Goal: Check status: Check status

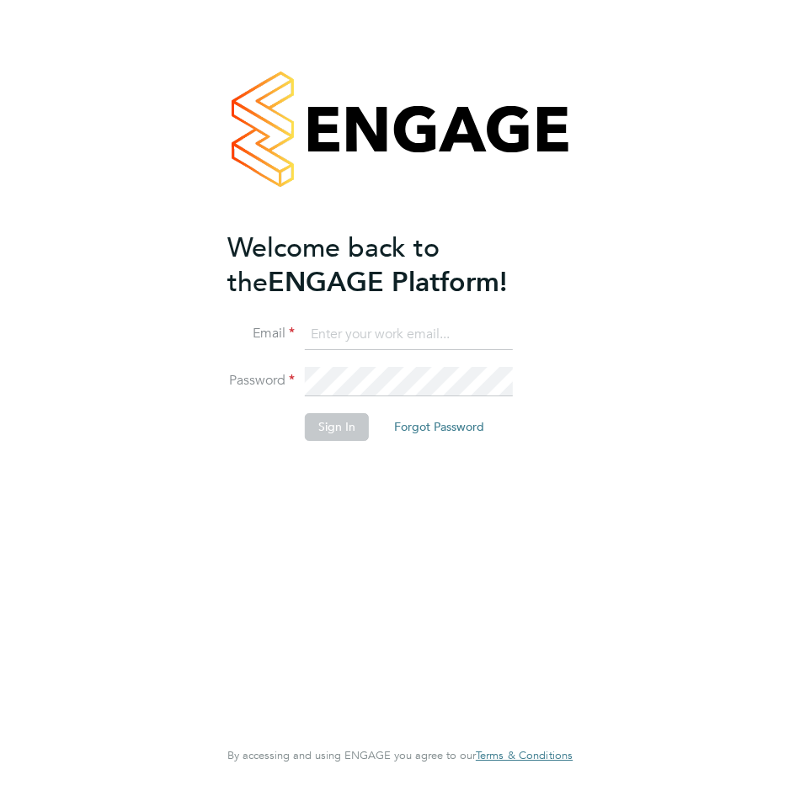
type input "sofiane.tlemsani@huntereducation.co.uk"
click at [346, 490] on div "Welcome back to the ENGAGE Platform! Email sofiane.tlemsani@huntereducation.co.…" at bounding box center [391, 482] width 328 height 503
click at [337, 428] on button "Sign In" at bounding box center [337, 426] width 64 height 27
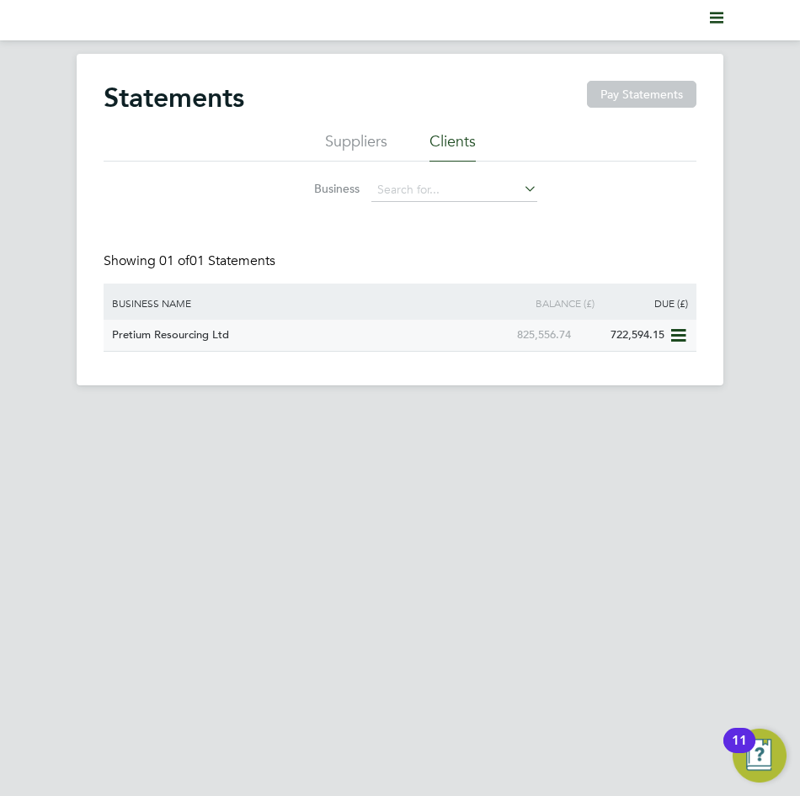
click at [193, 333] on div "Pretium Resourcing Ltd" at bounding box center [295, 335] width 374 height 31
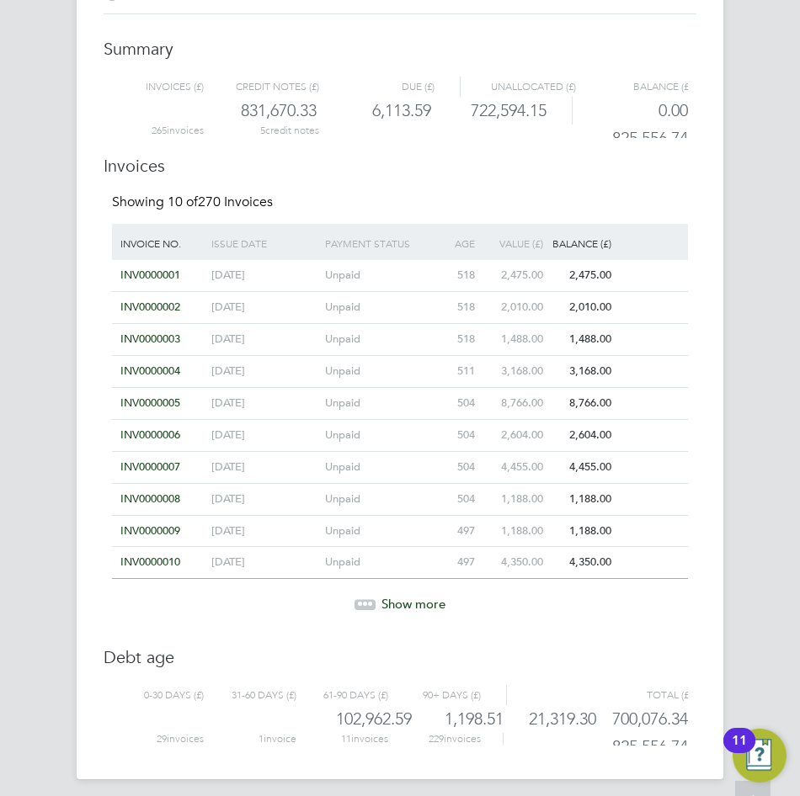
scroll to position [138, 0]
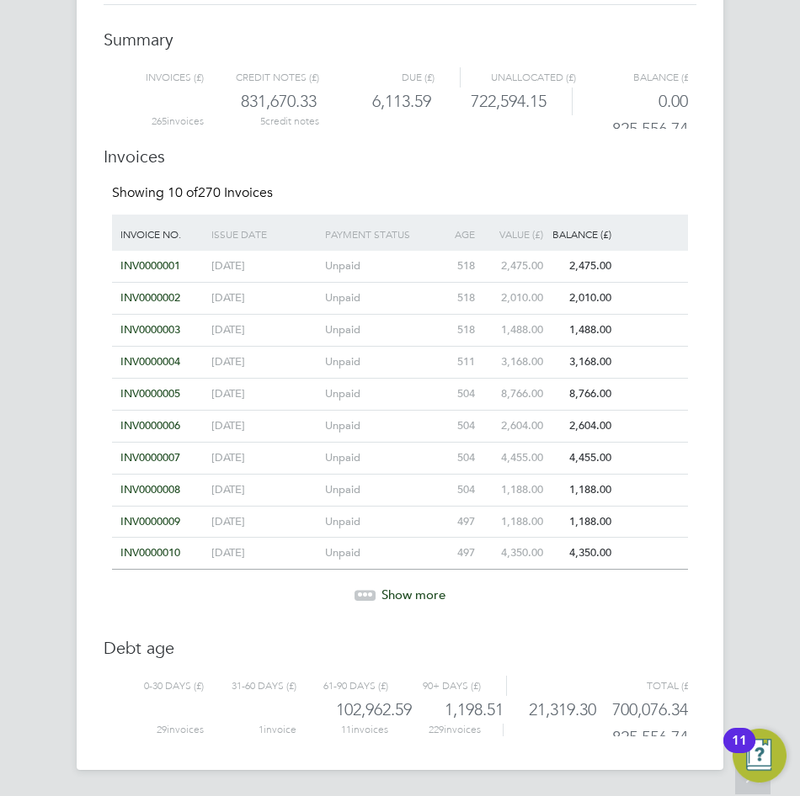
click at [420, 595] on span "Show more" at bounding box center [413, 595] width 64 height 16
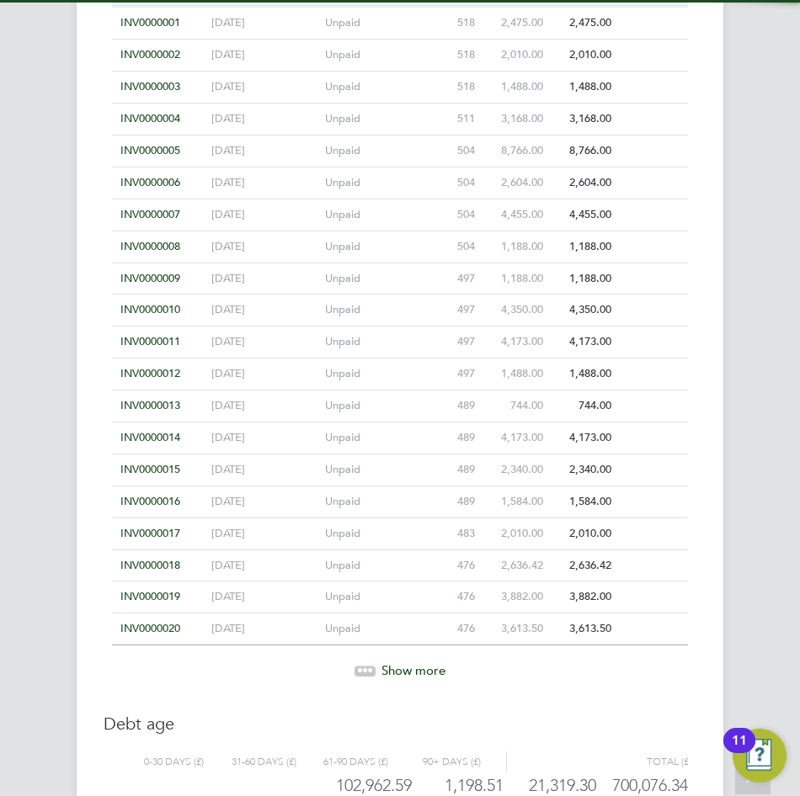
scroll to position [457, 0]
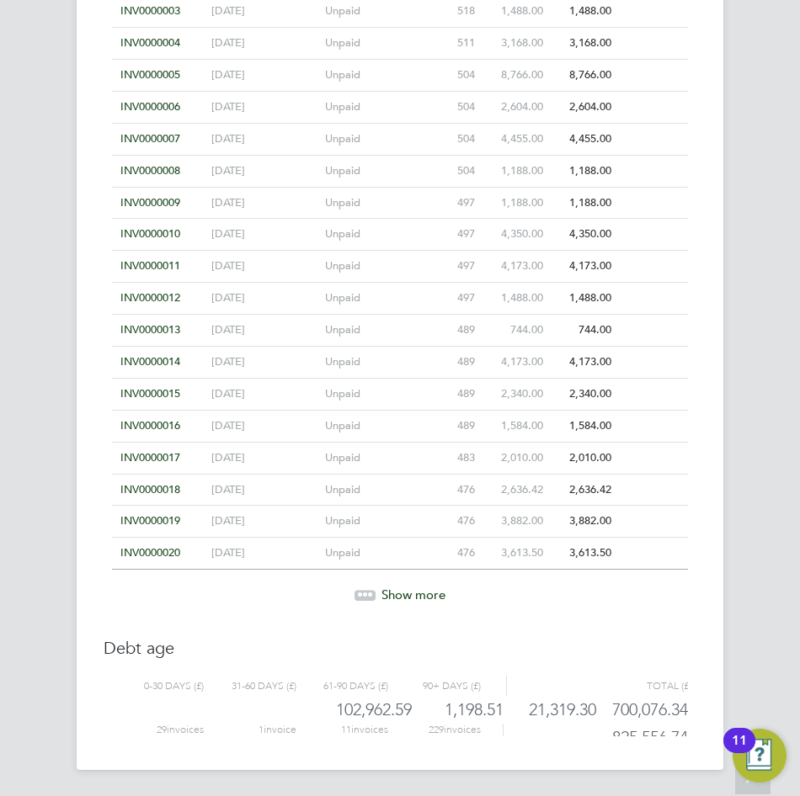
click at [436, 595] on span "Show more" at bounding box center [413, 595] width 64 height 16
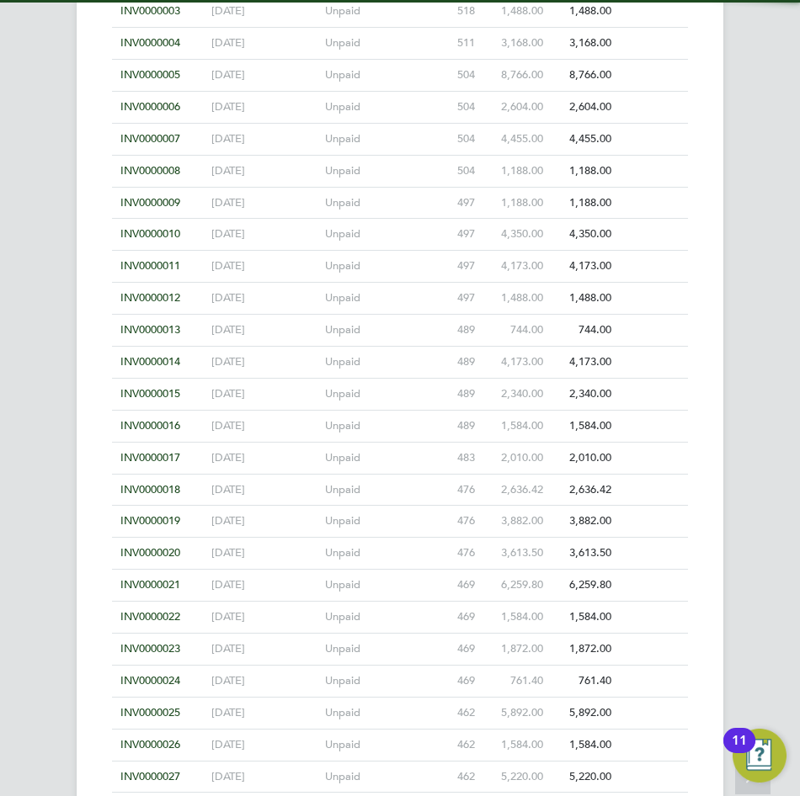
scroll to position [776, 0]
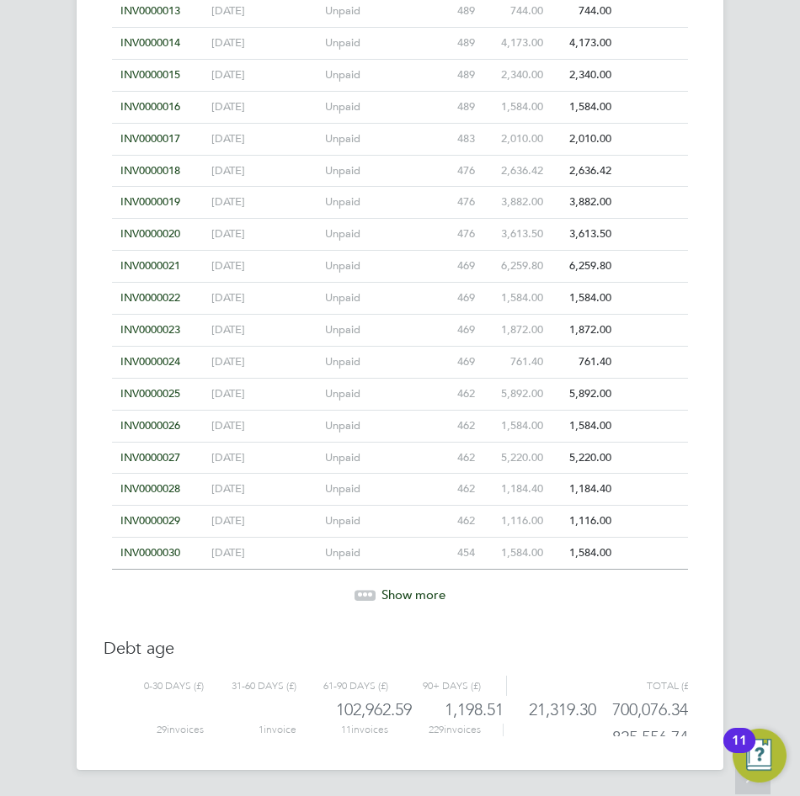
click at [423, 591] on span "Show more" at bounding box center [413, 595] width 64 height 16
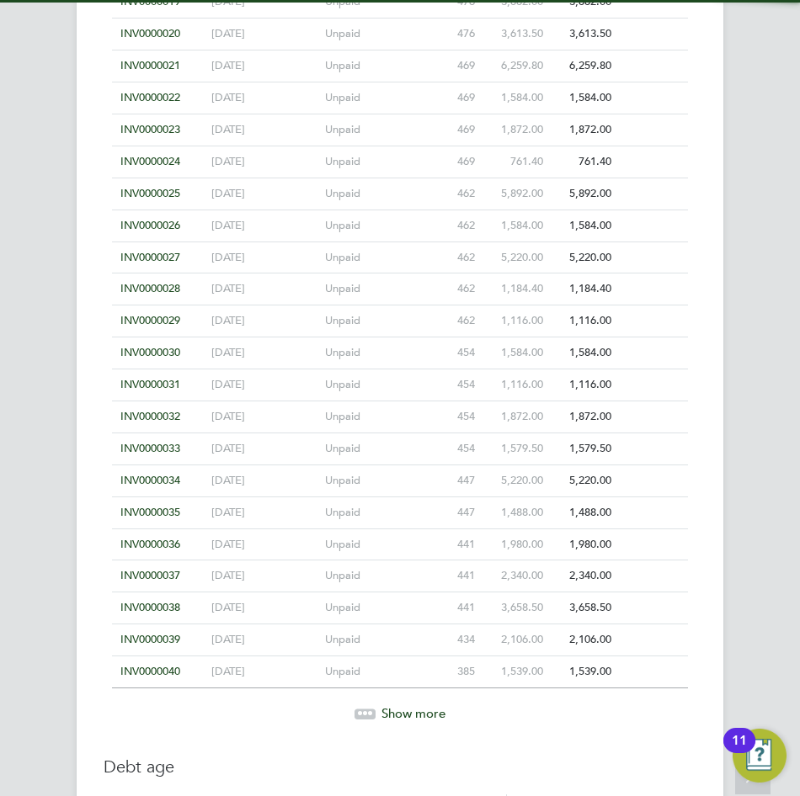
scroll to position [1095, 0]
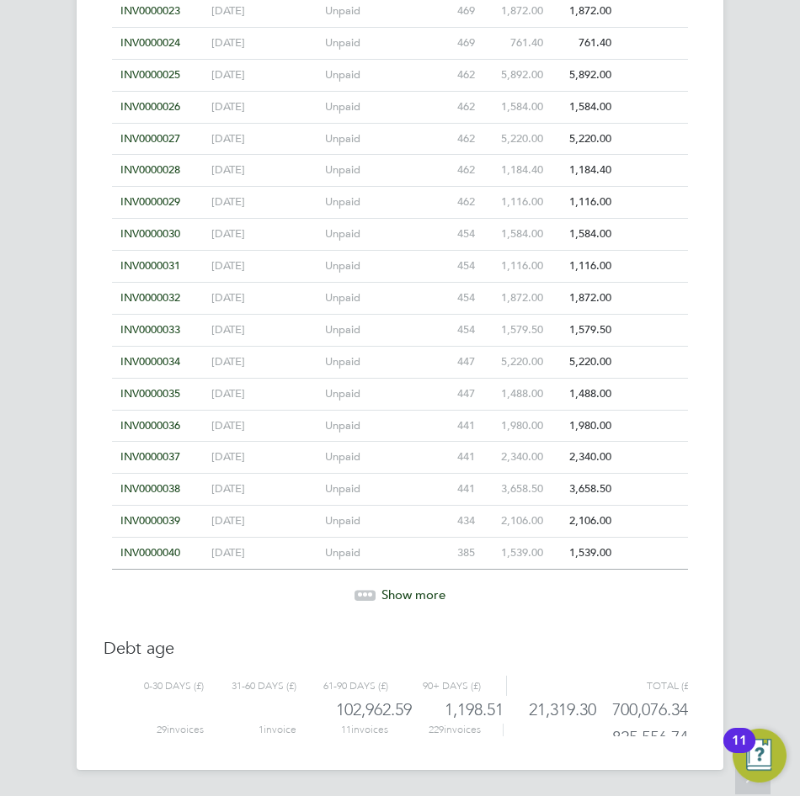
click at [418, 596] on span "Show more" at bounding box center [413, 595] width 64 height 16
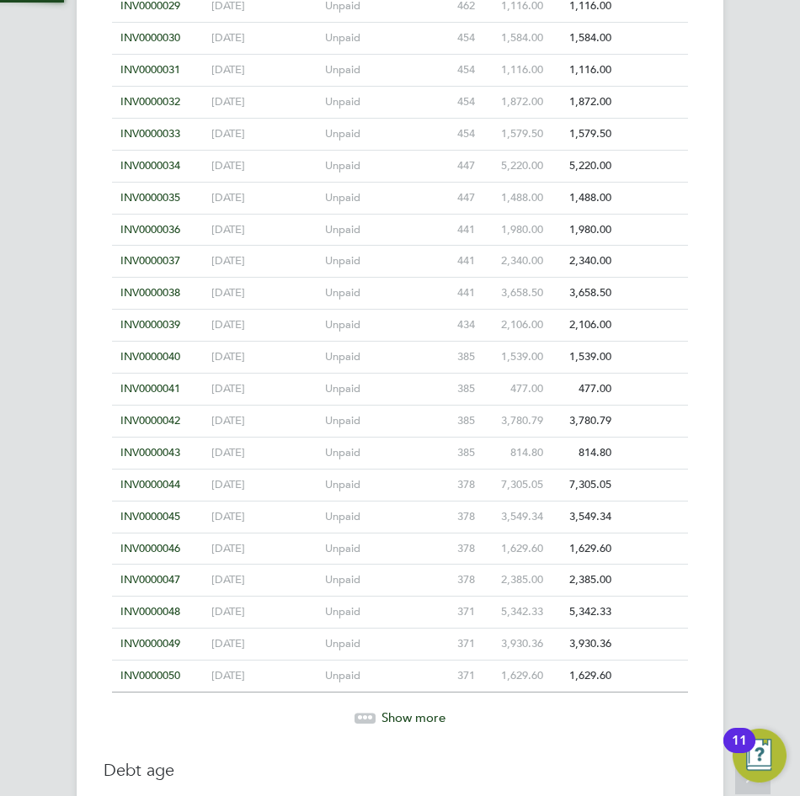
scroll to position [1414, 0]
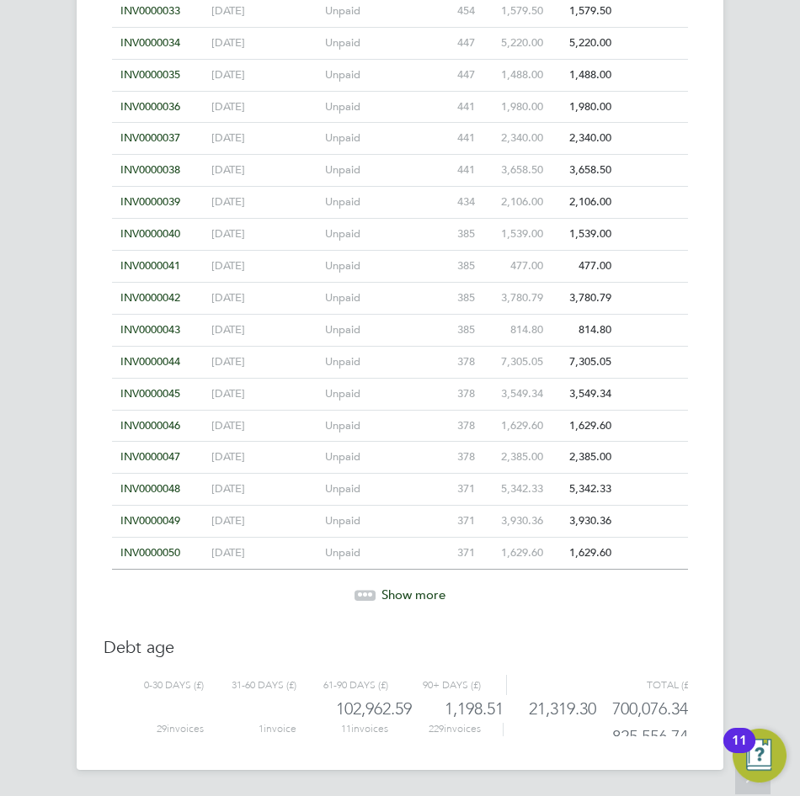
click at [421, 592] on span "Show more" at bounding box center [413, 595] width 64 height 16
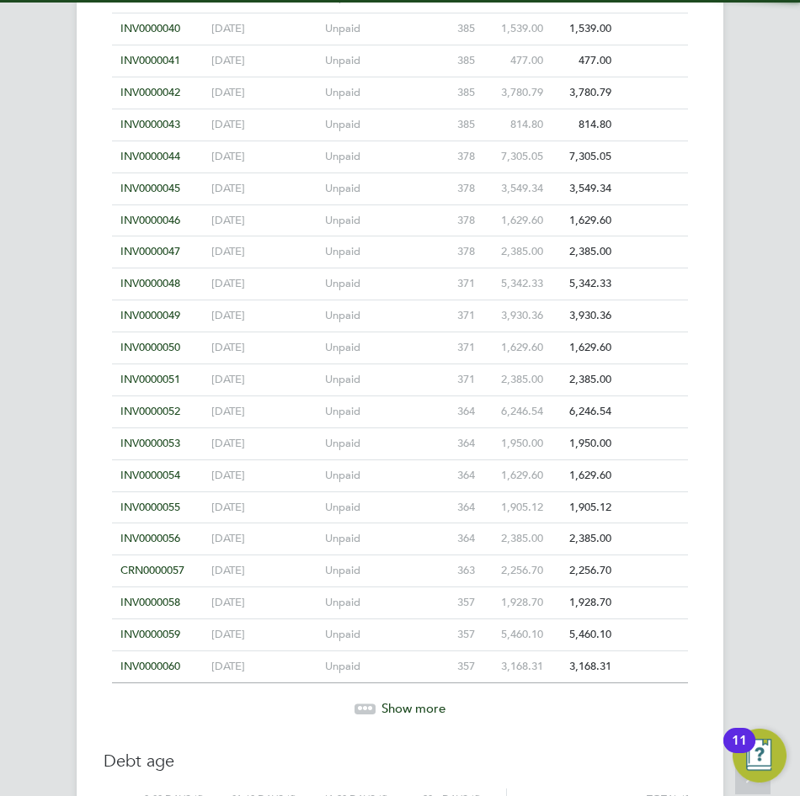
scroll to position [1733, 0]
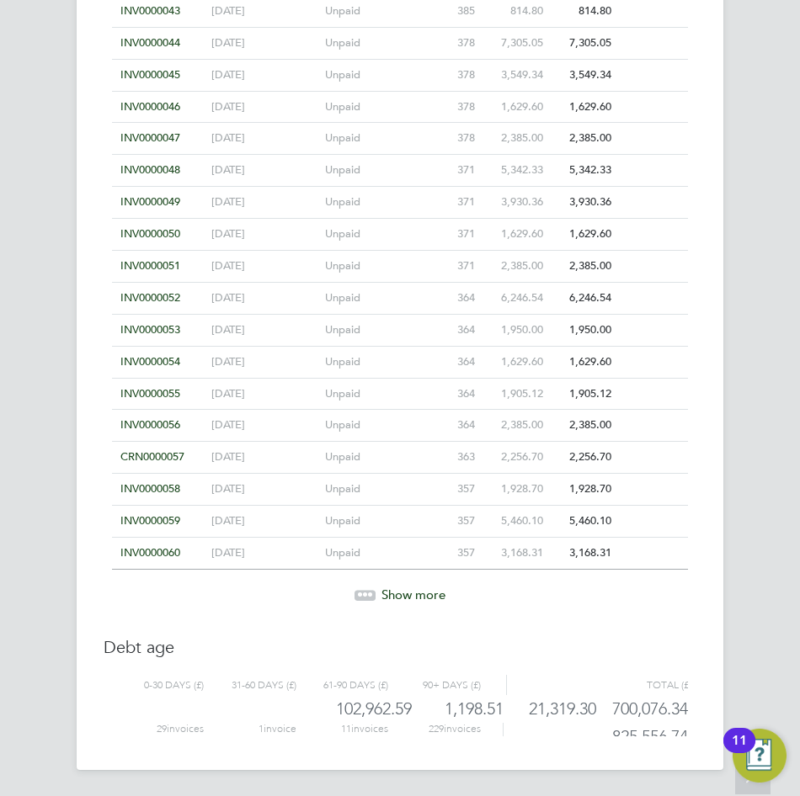
click at [424, 594] on span "Show more" at bounding box center [413, 595] width 64 height 16
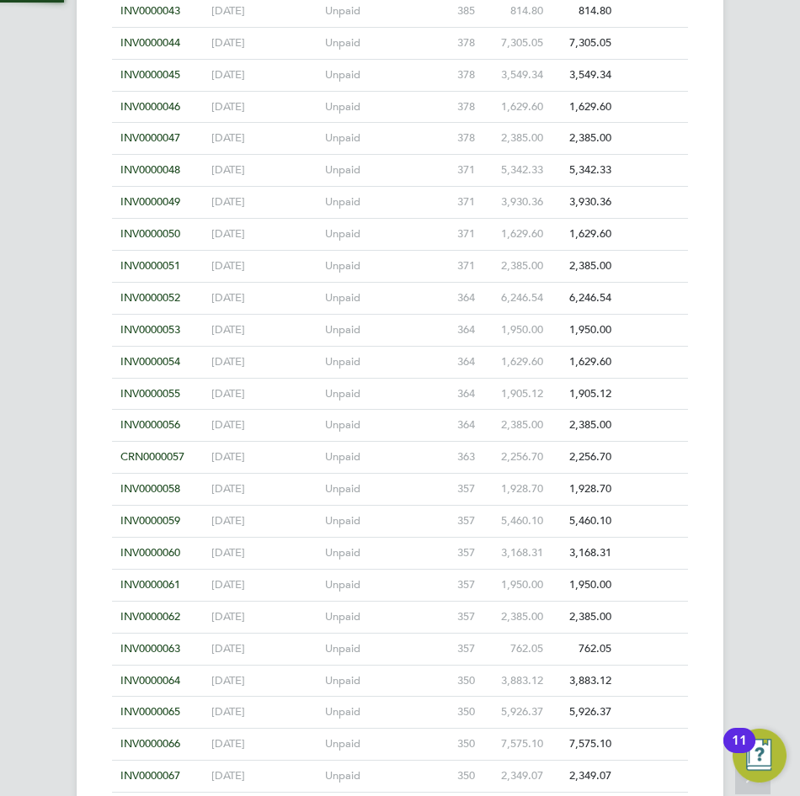
scroll to position [2052, 0]
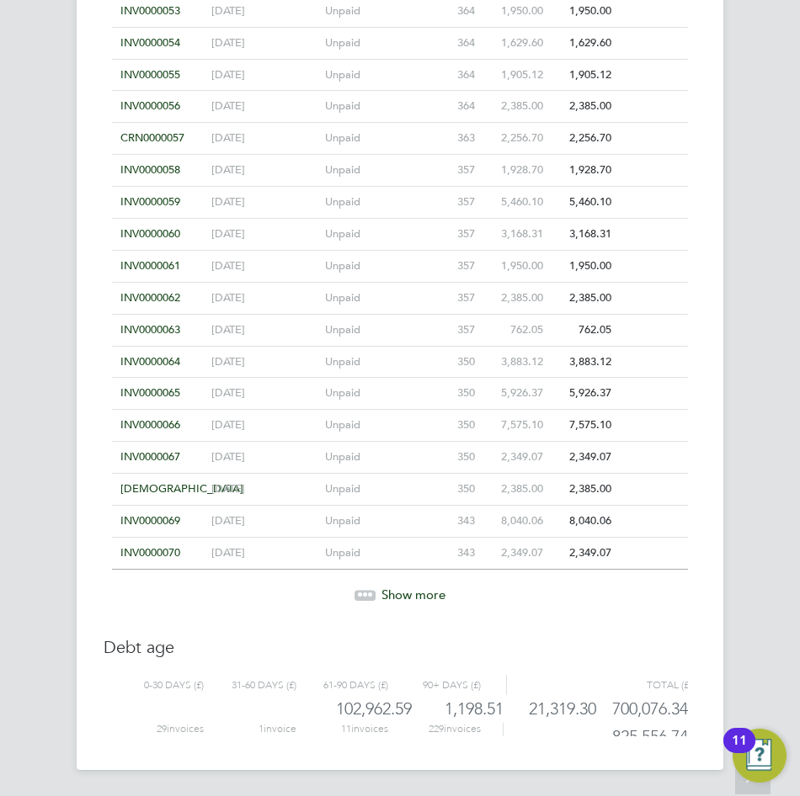
click at [423, 598] on span "Show more" at bounding box center [413, 595] width 64 height 16
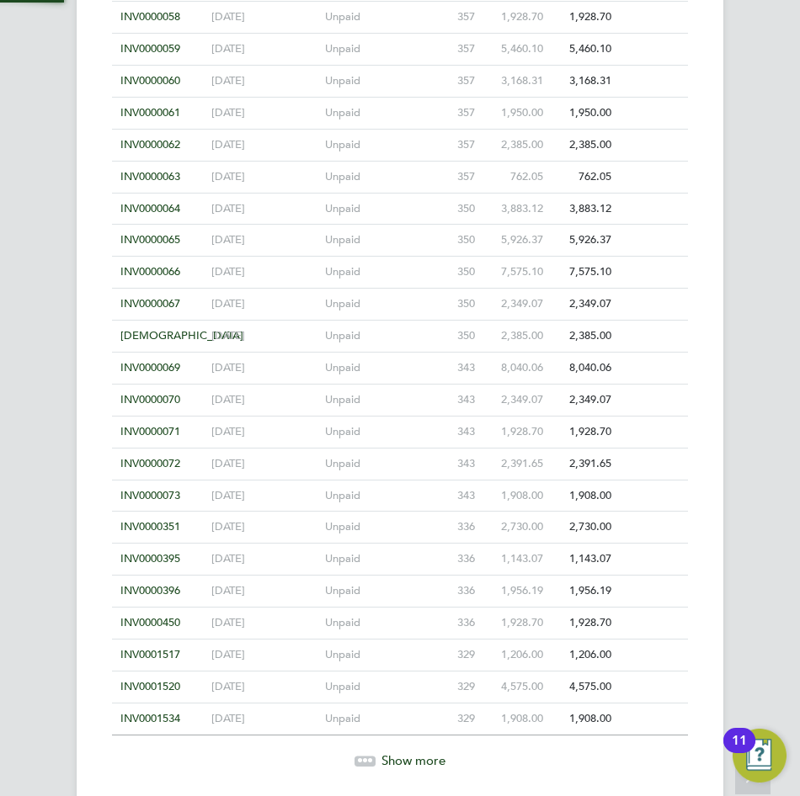
scroll to position [2371, 0]
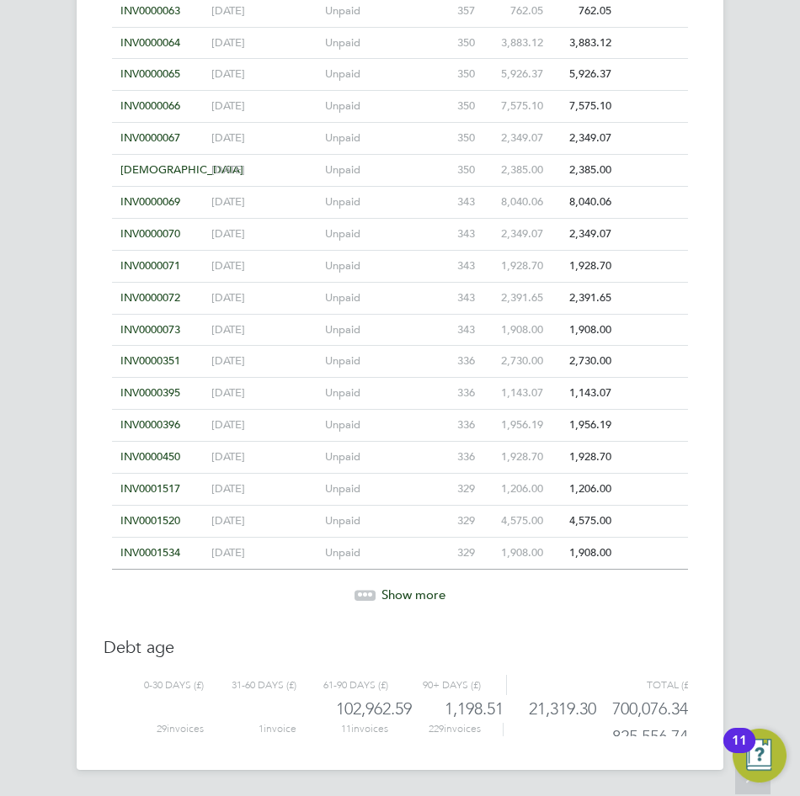
click at [416, 594] on span "Show more" at bounding box center [413, 595] width 64 height 16
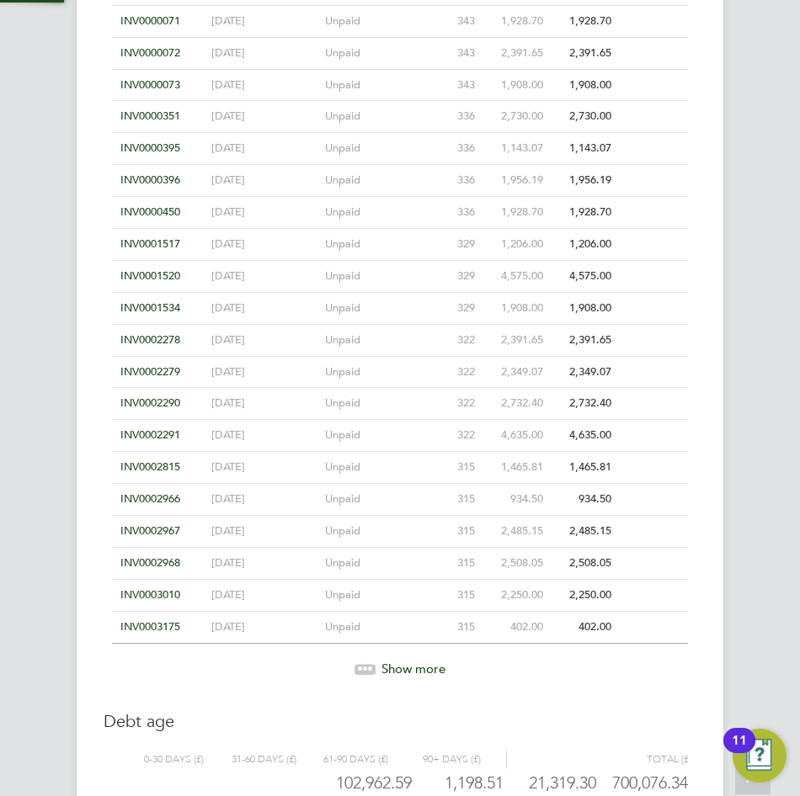
scroll to position [2691, 0]
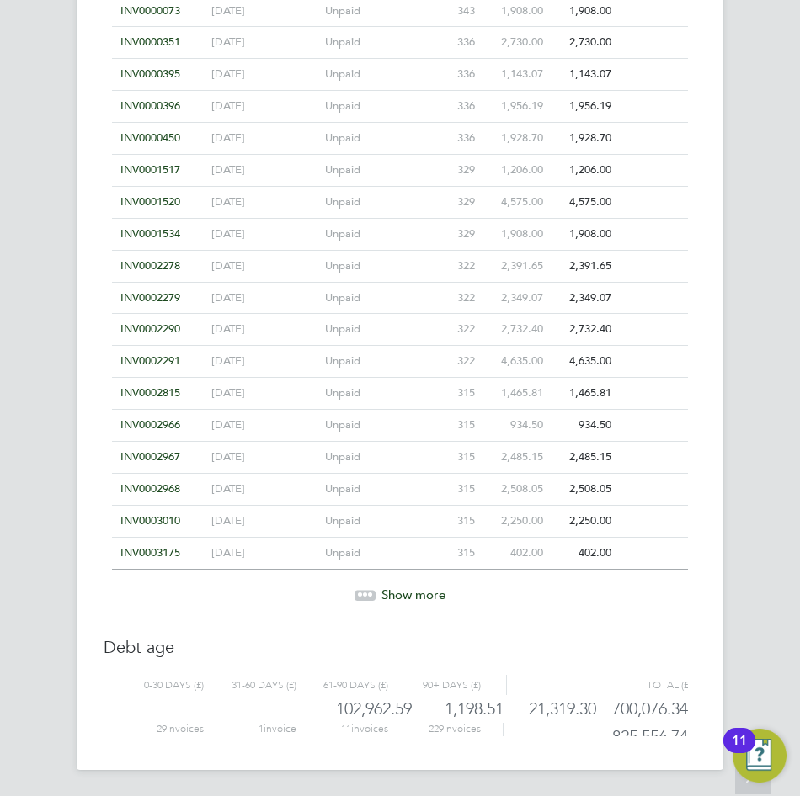
click at [415, 587] on span "Show more" at bounding box center [413, 595] width 64 height 16
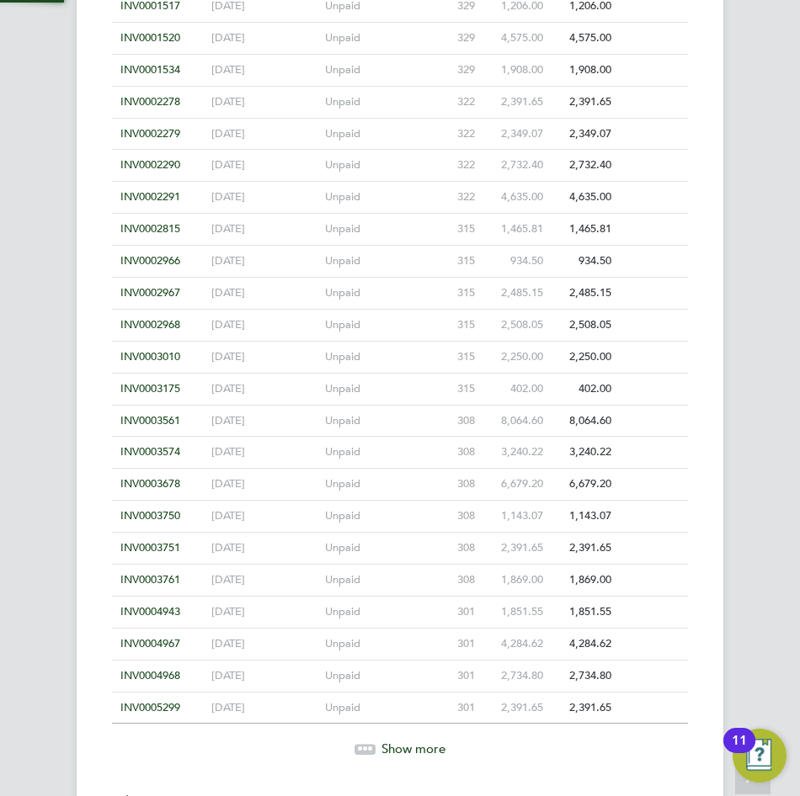
scroll to position [3010, 0]
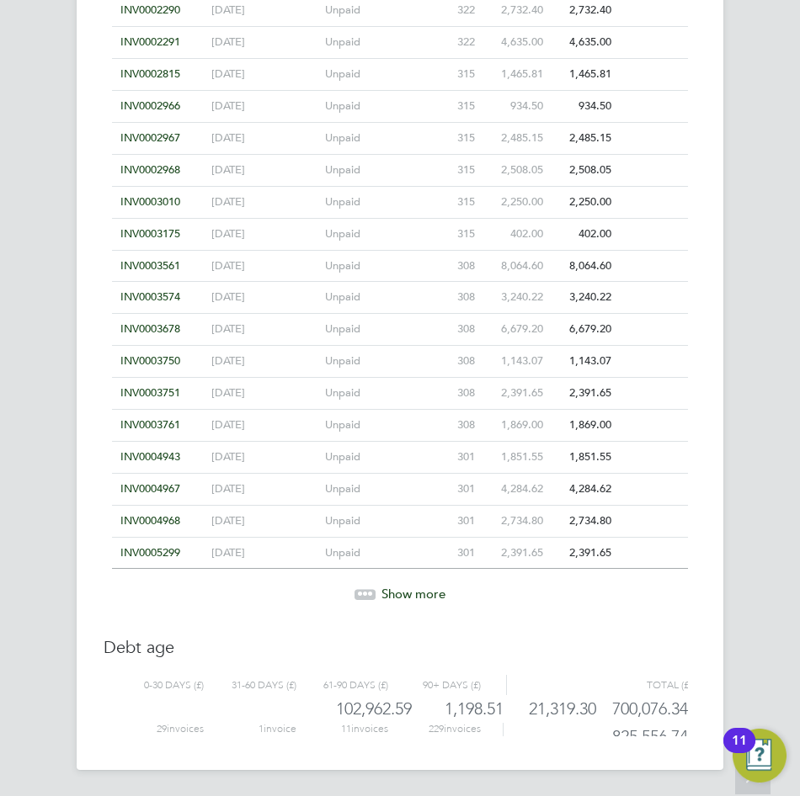
click at [428, 588] on span "Show more" at bounding box center [413, 594] width 64 height 16
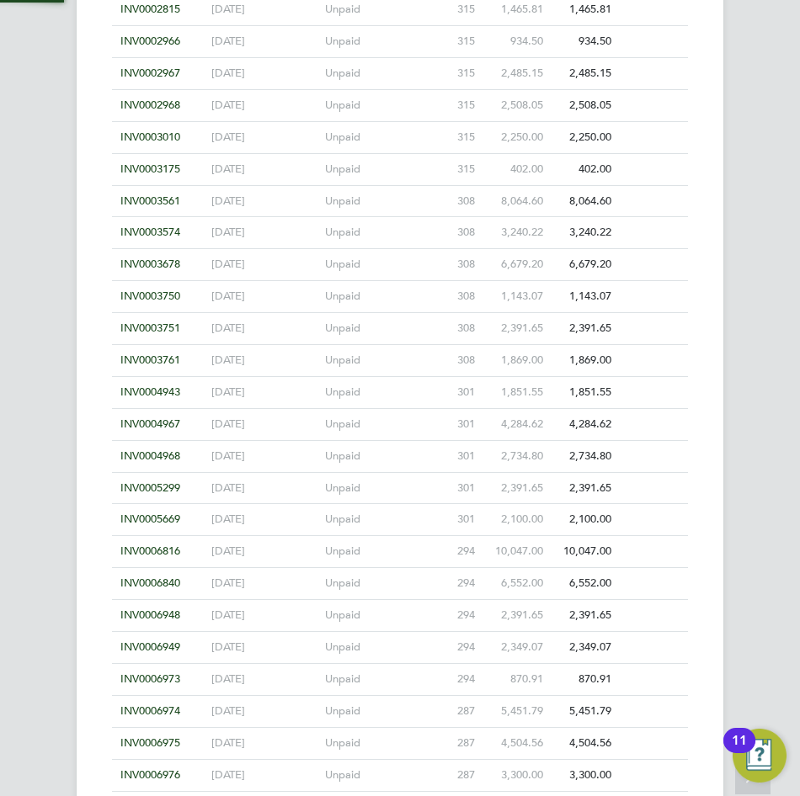
scroll to position [3328, 0]
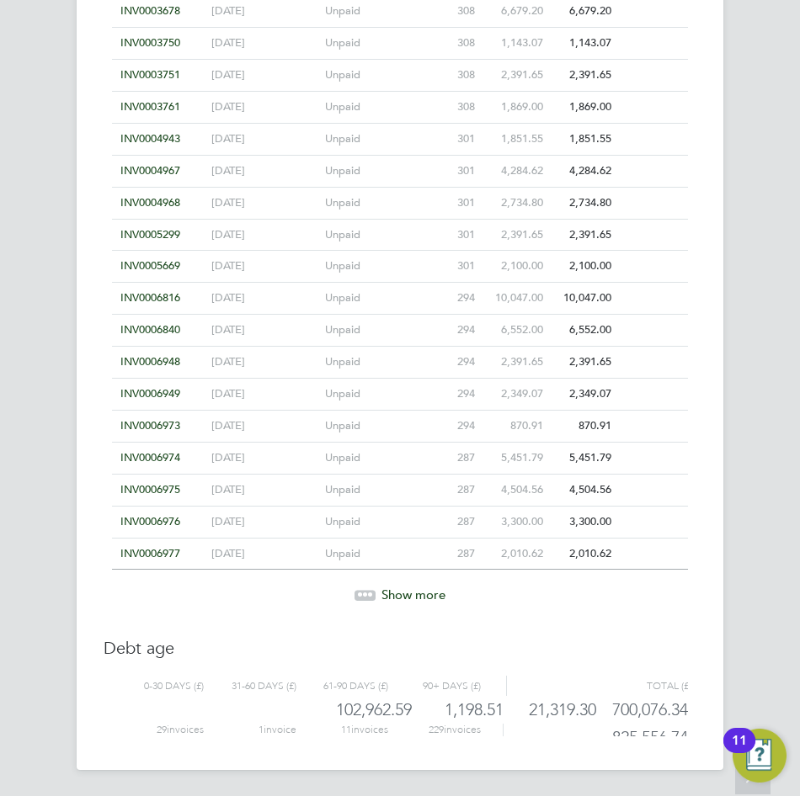
click at [427, 593] on span "Show more" at bounding box center [413, 595] width 64 height 16
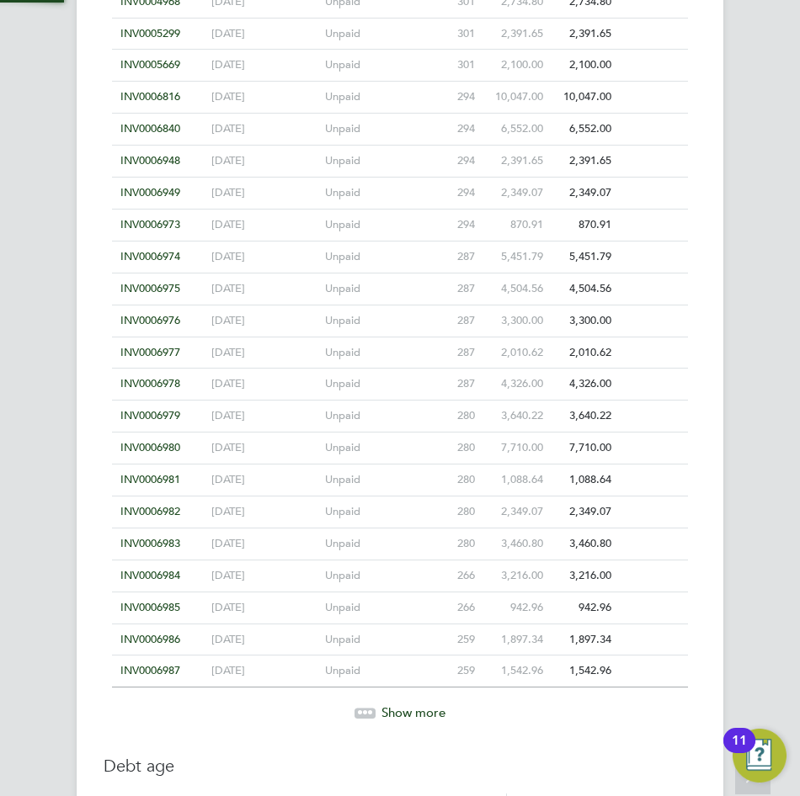
scroll to position [3647, 0]
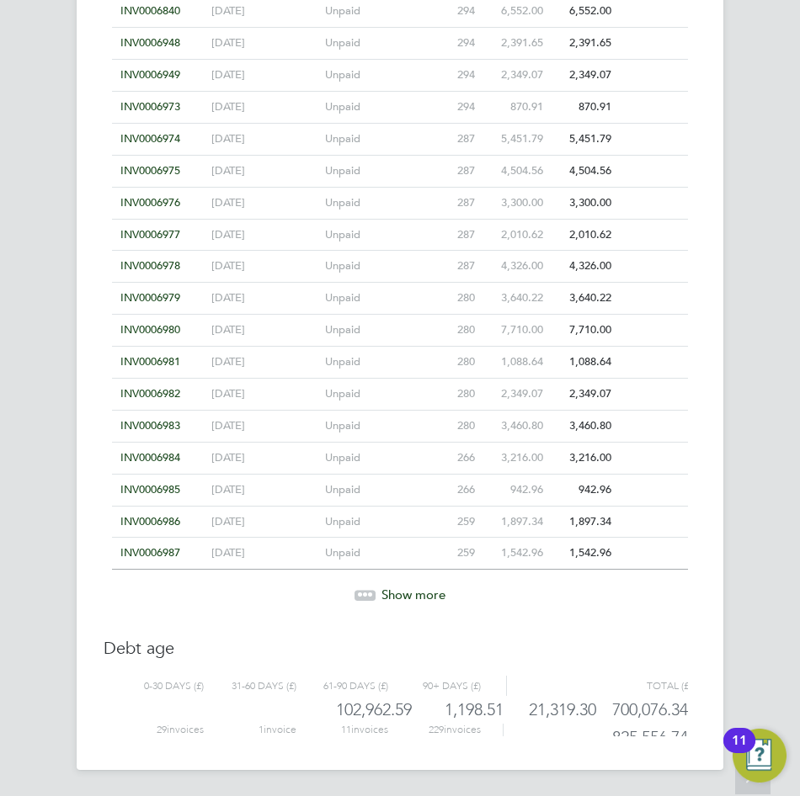
click at [413, 594] on span "Show more" at bounding box center [413, 595] width 64 height 16
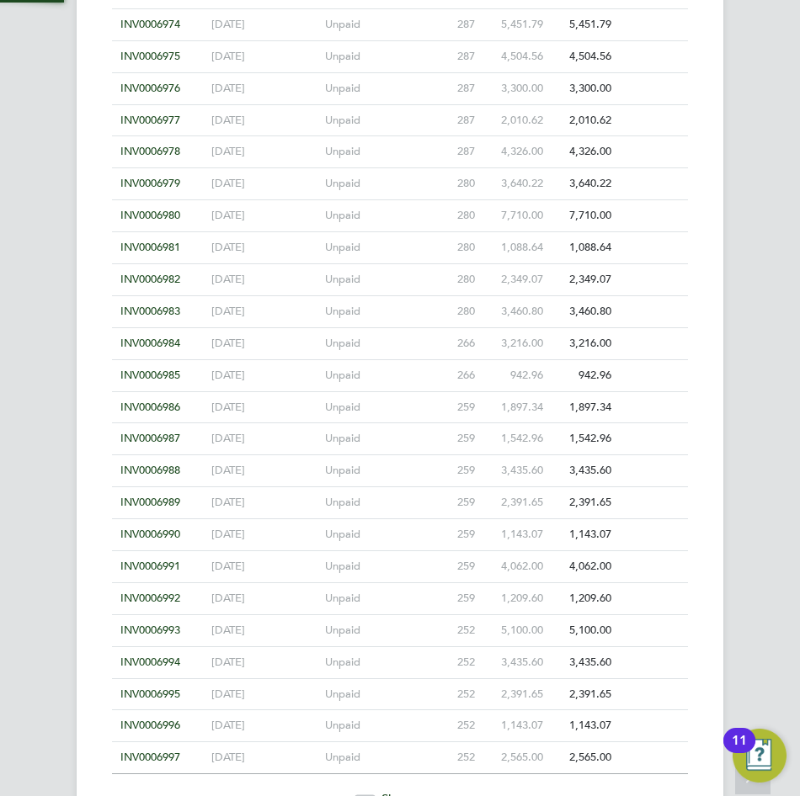
scroll to position [3966, 0]
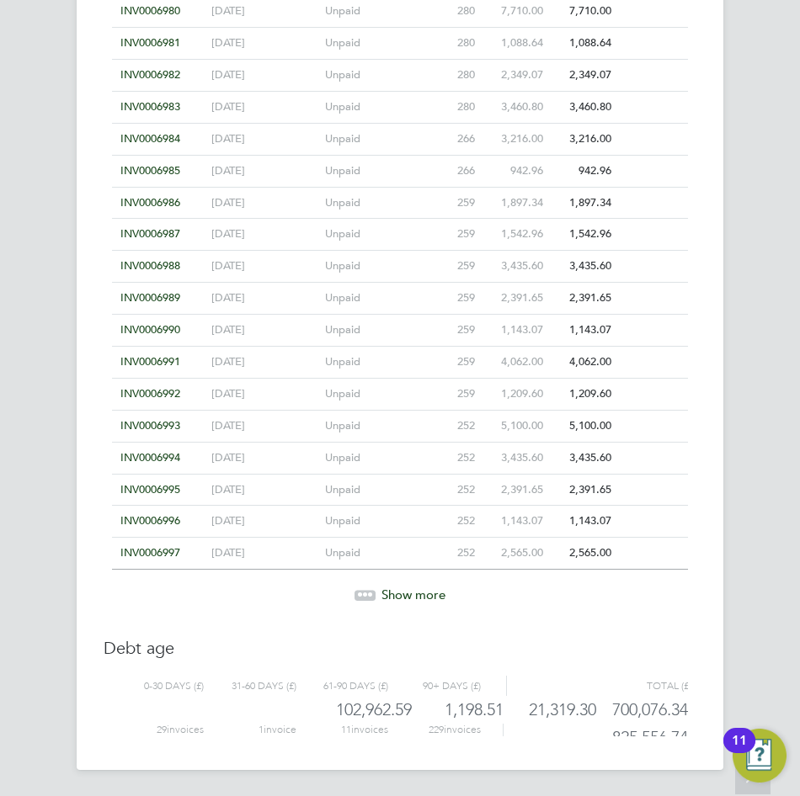
click at [426, 596] on span "Show more" at bounding box center [413, 595] width 64 height 16
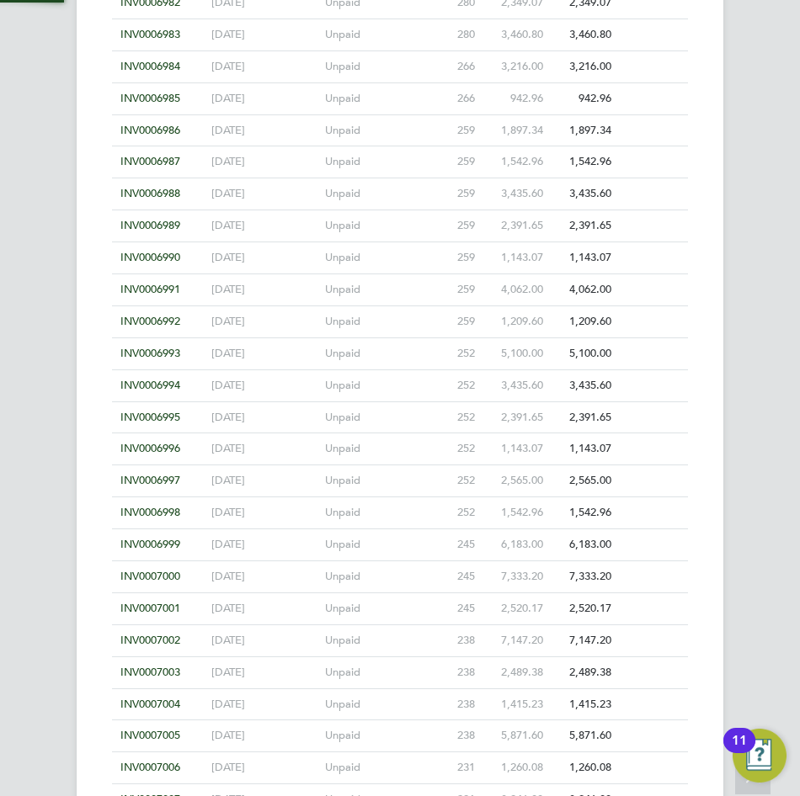
scroll to position [4285, 0]
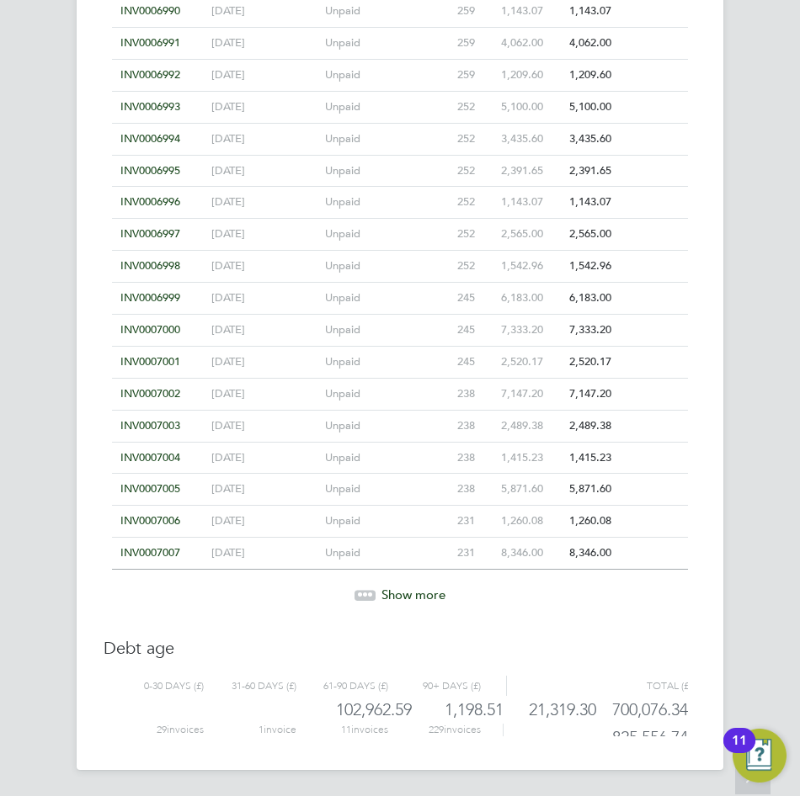
click at [423, 602] on div "Show more" at bounding box center [400, 595] width 593 height 17
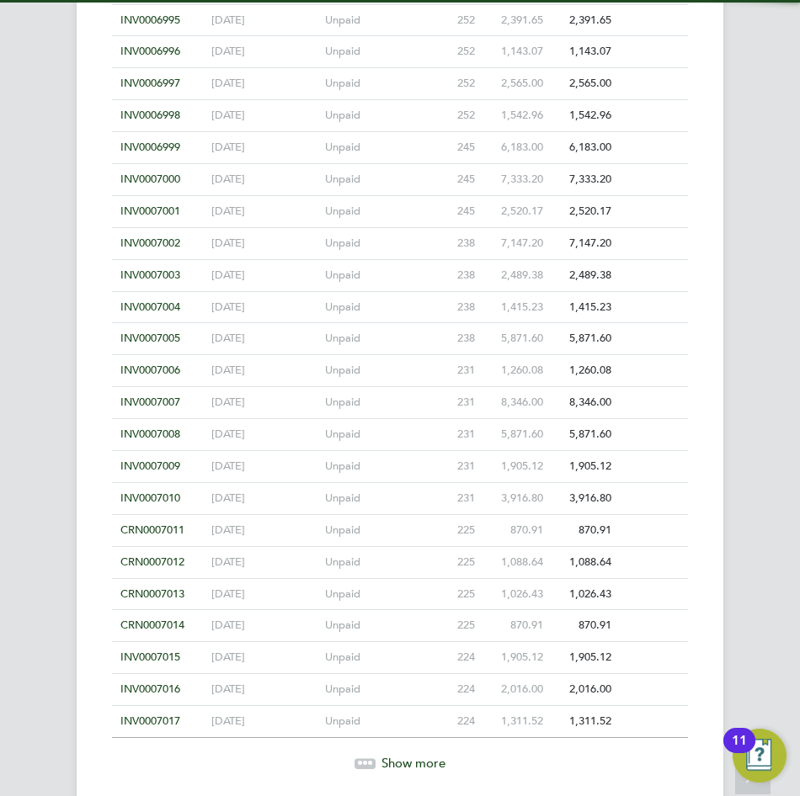
scroll to position [4604, 0]
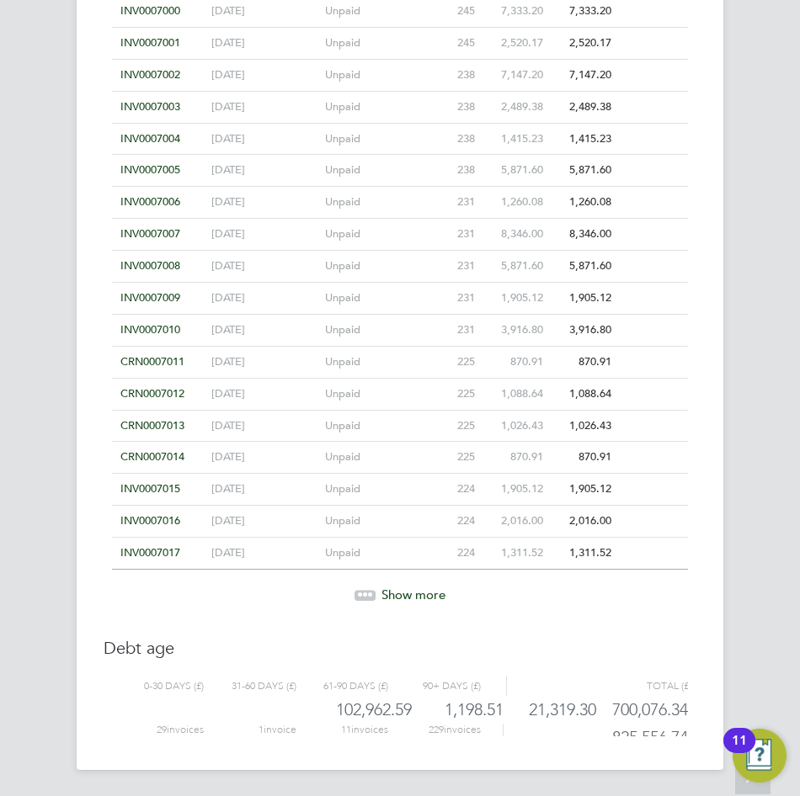
click at [430, 591] on span "Show more" at bounding box center [413, 595] width 64 height 16
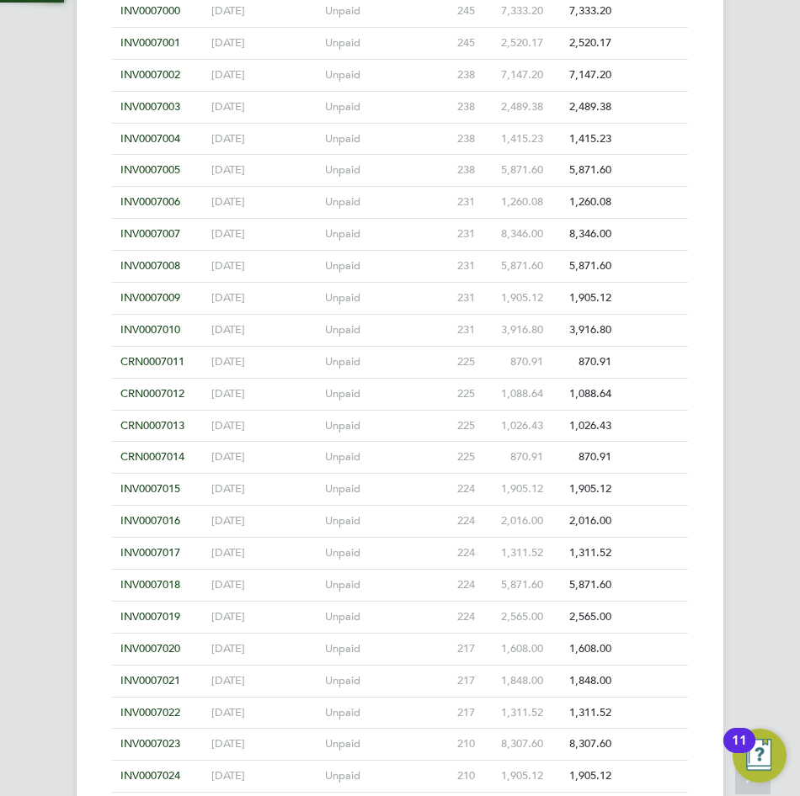
scroll to position [4923, 0]
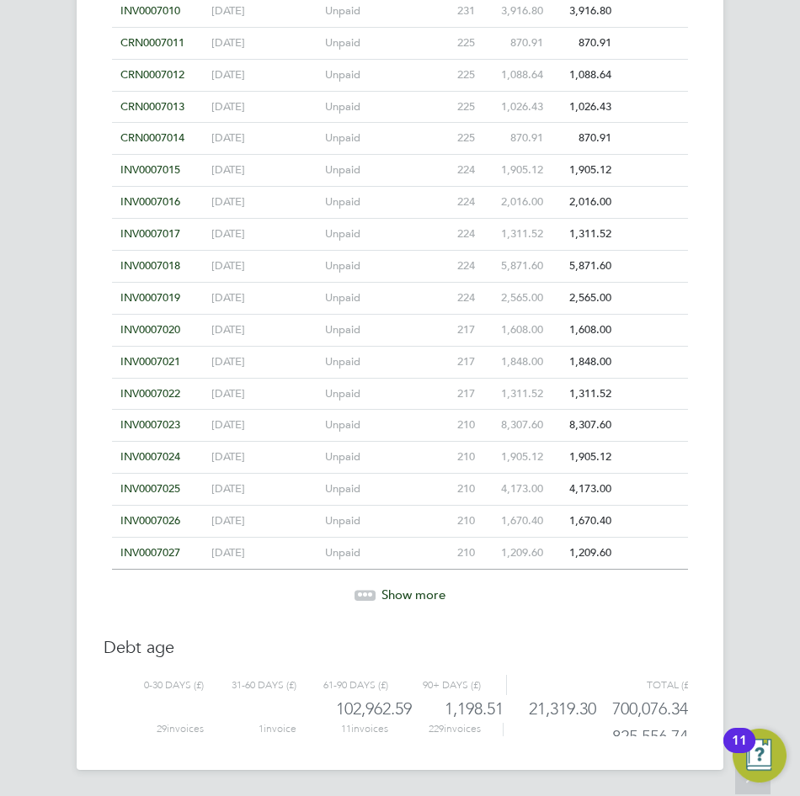
click at [408, 587] on span "Show more" at bounding box center [413, 595] width 64 height 16
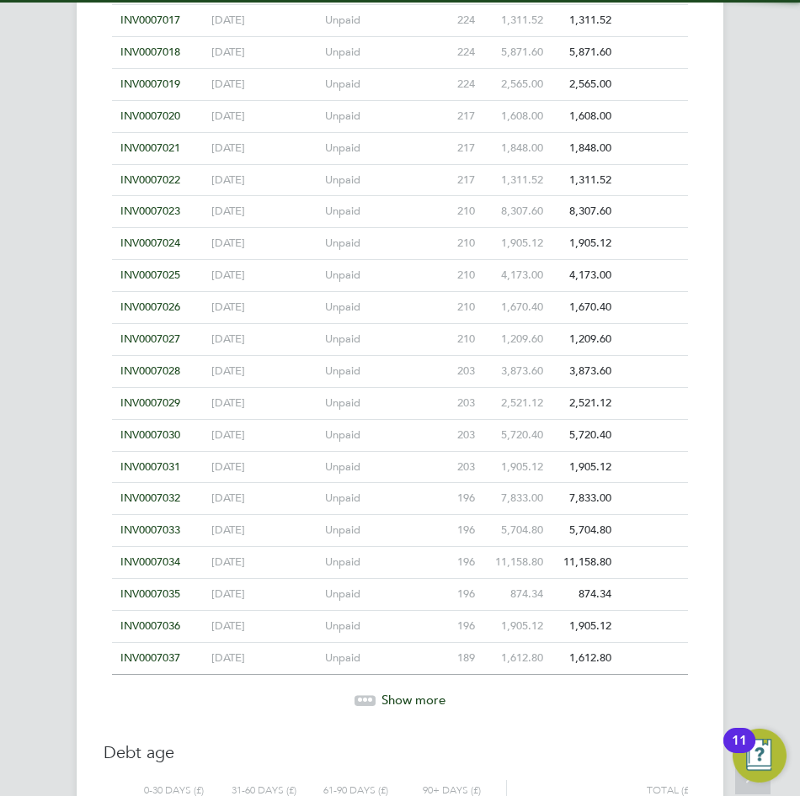
scroll to position [5242, 0]
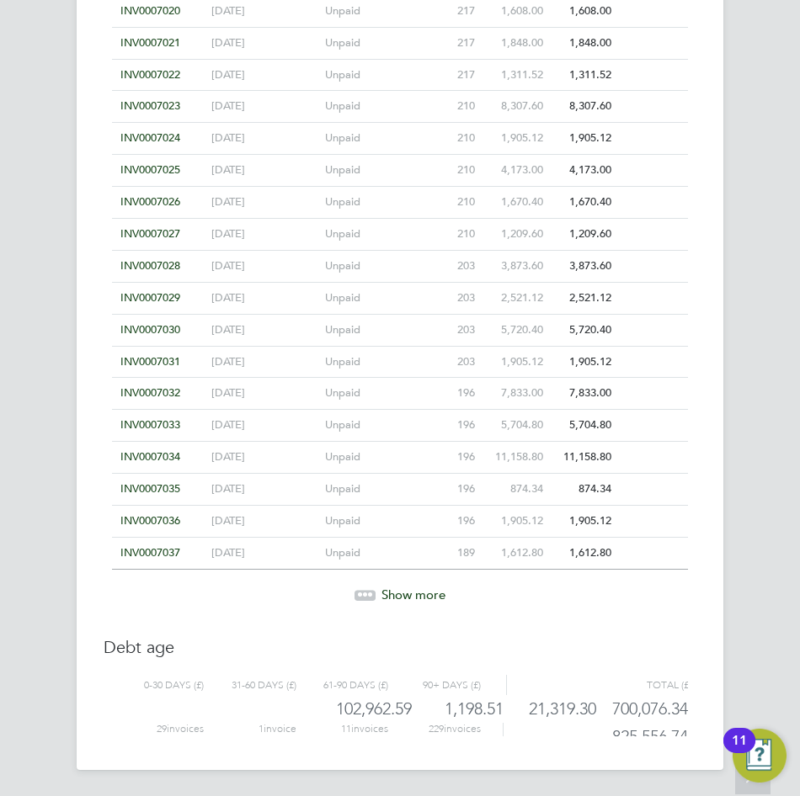
click at [413, 588] on span "Show more" at bounding box center [413, 595] width 64 height 16
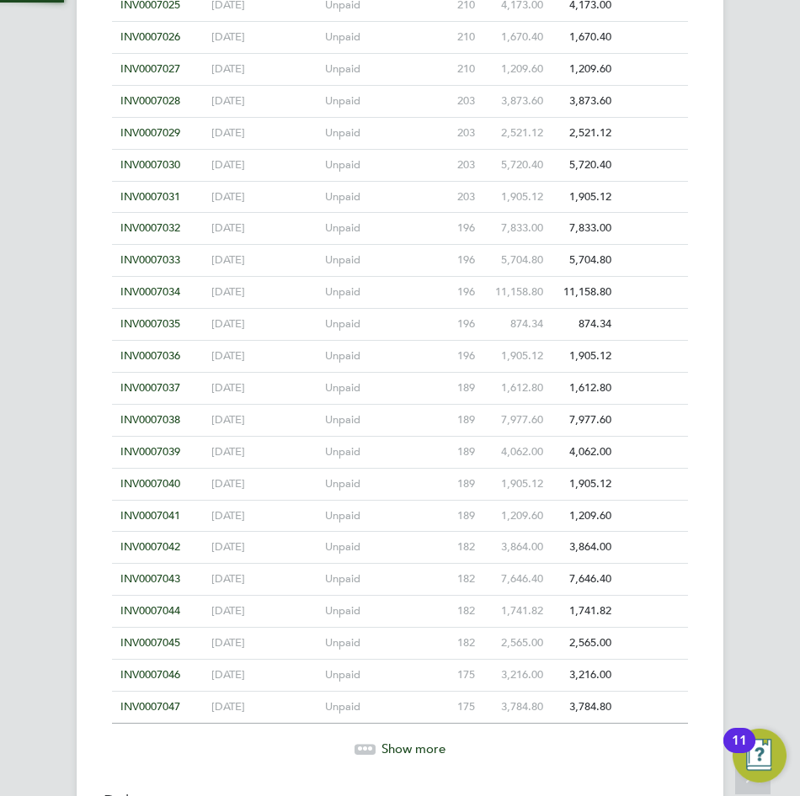
scroll to position [5561, 0]
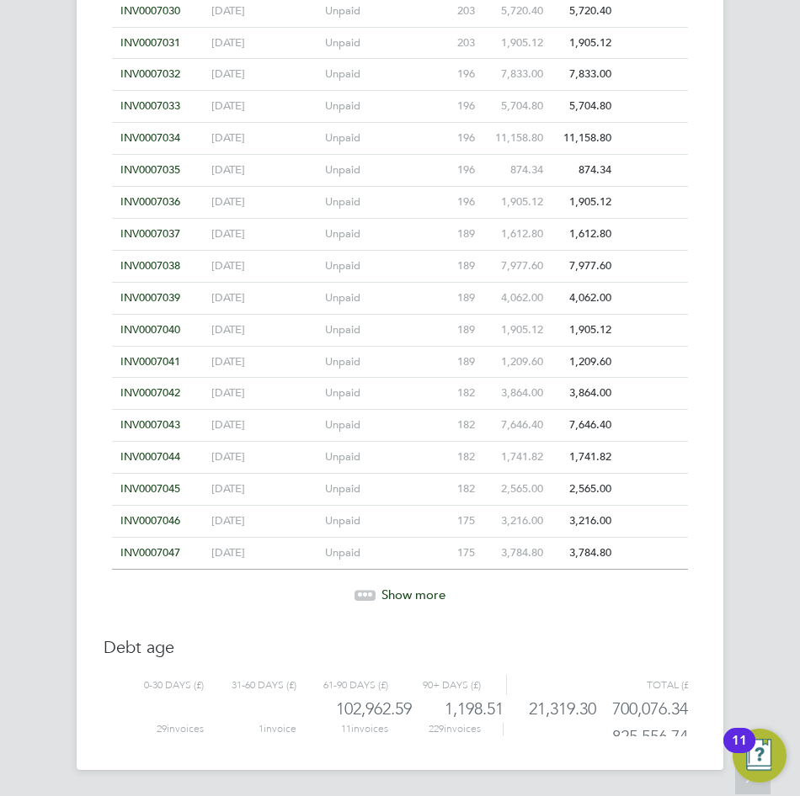
click at [414, 592] on span "Show more" at bounding box center [413, 595] width 64 height 16
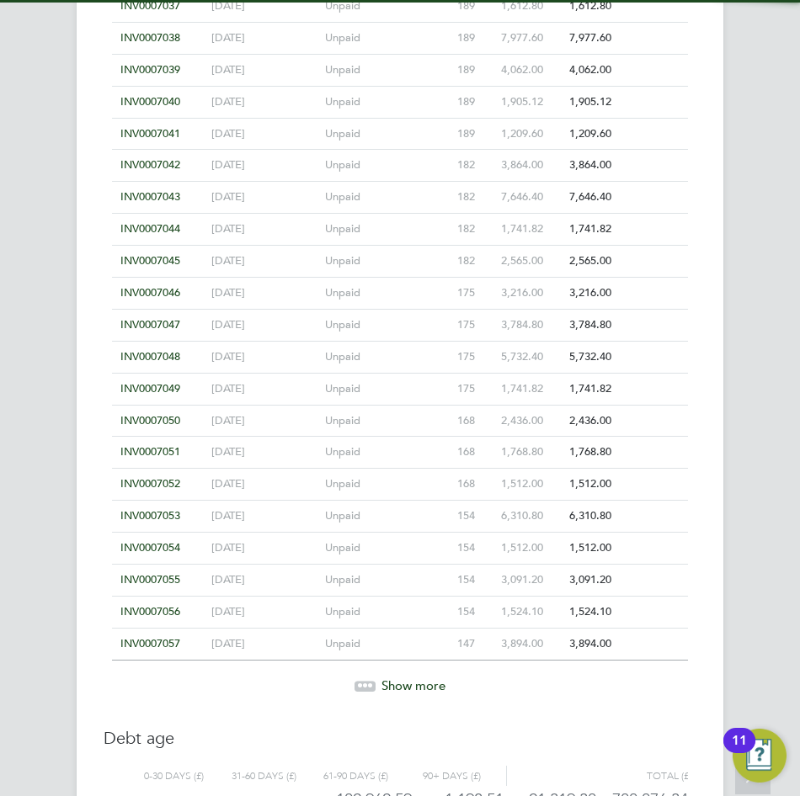
scroll to position [5880, 0]
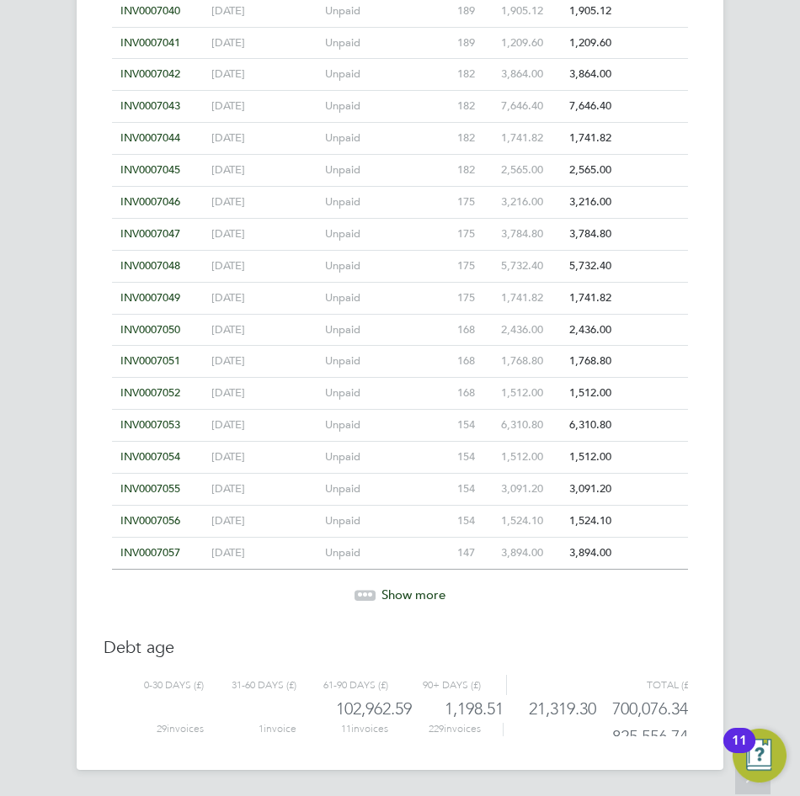
click at [419, 592] on span "Show more" at bounding box center [413, 595] width 64 height 16
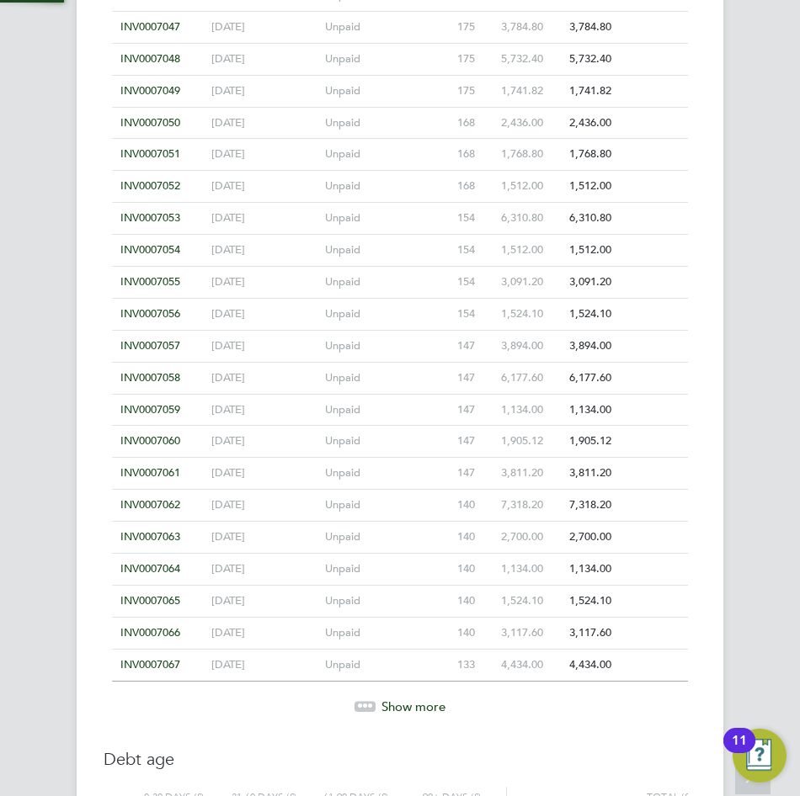
scroll to position [6199, 0]
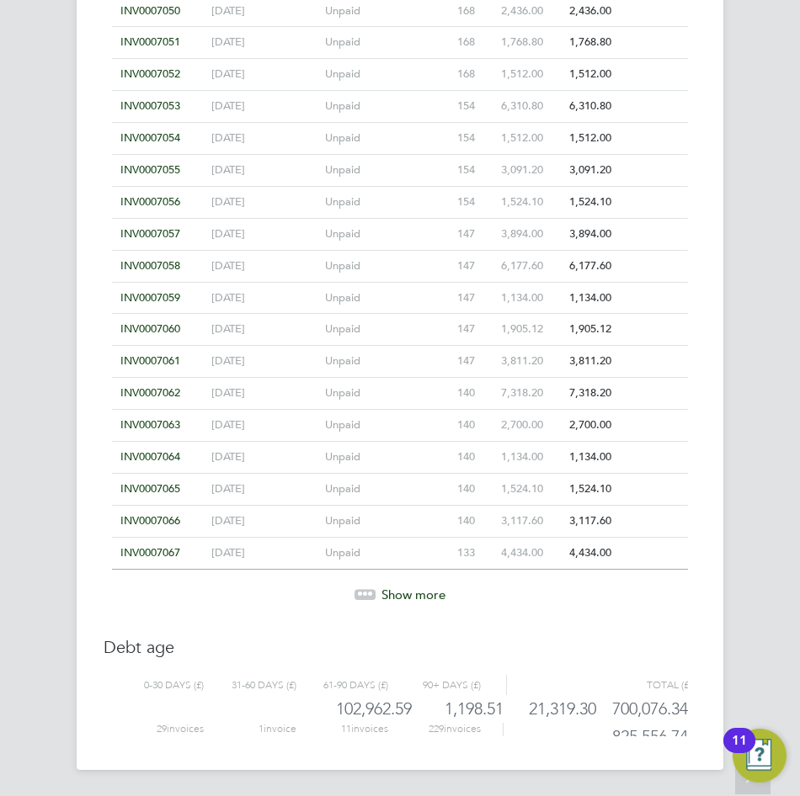
click at [417, 589] on span "Show more" at bounding box center [413, 595] width 64 height 16
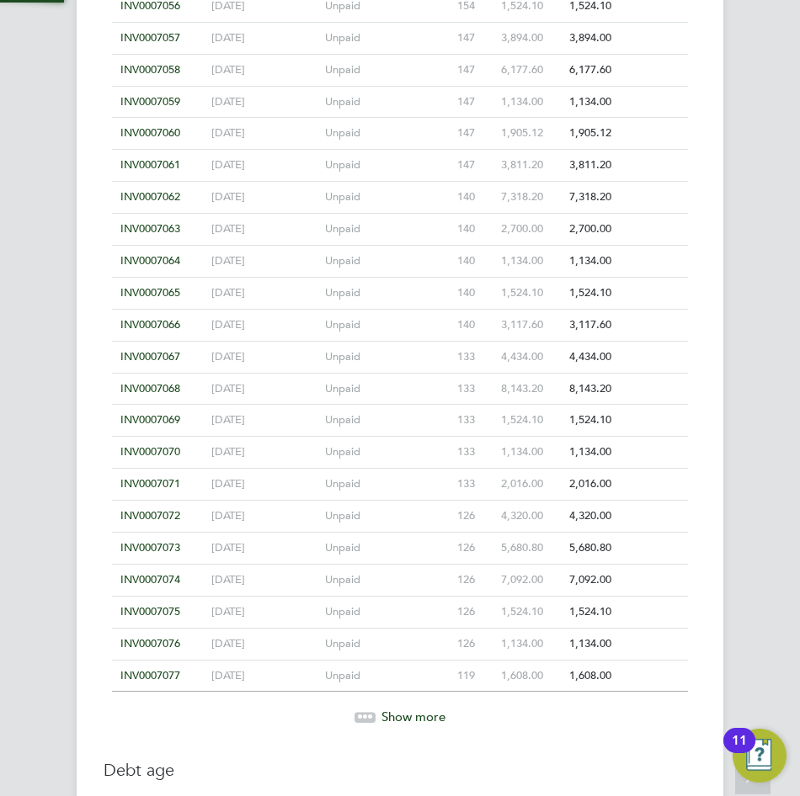
scroll to position [6518, 0]
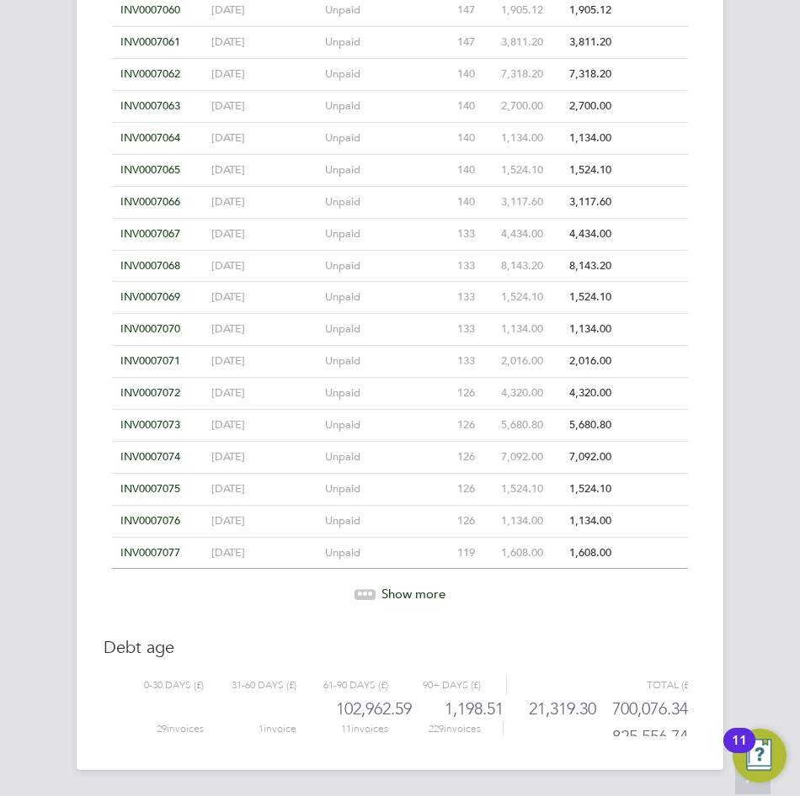
click at [411, 593] on span "Show more" at bounding box center [413, 594] width 64 height 16
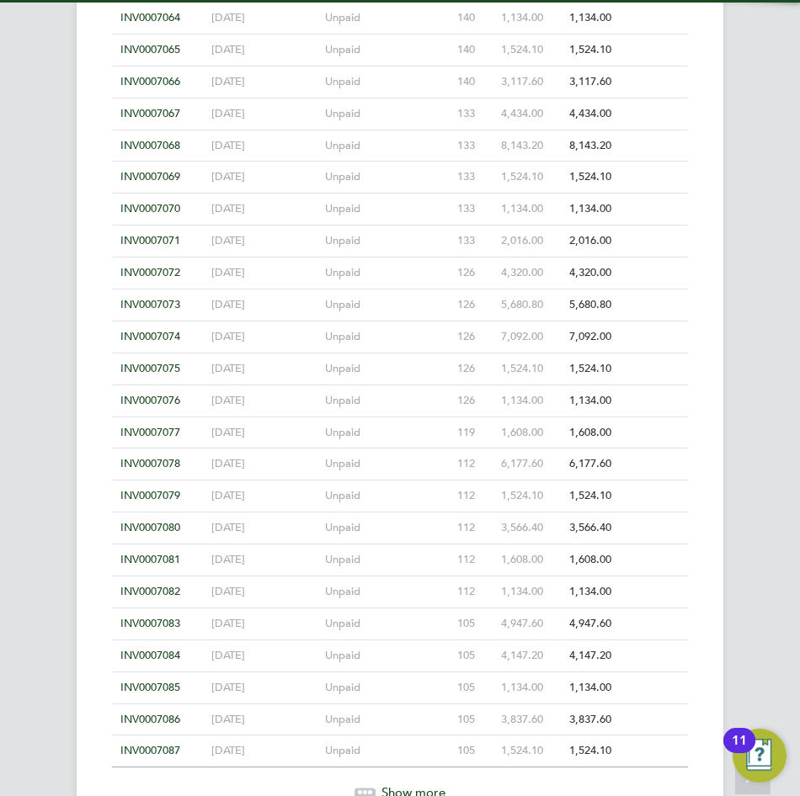
scroll to position [6837, 0]
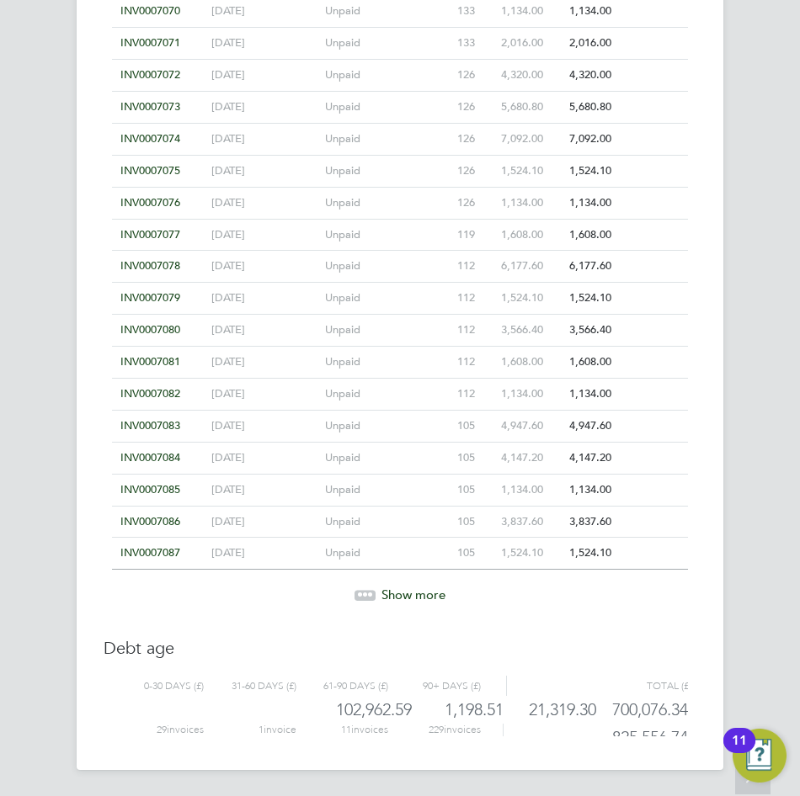
click at [432, 596] on span "Show more" at bounding box center [413, 595] width 64 height 16
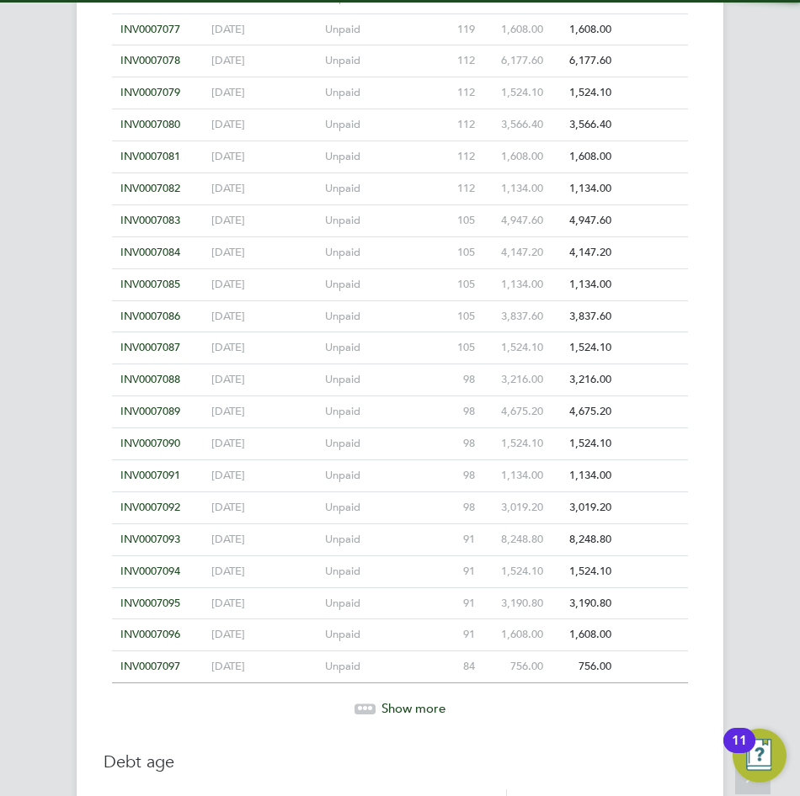
scroll to position [7156, 0]
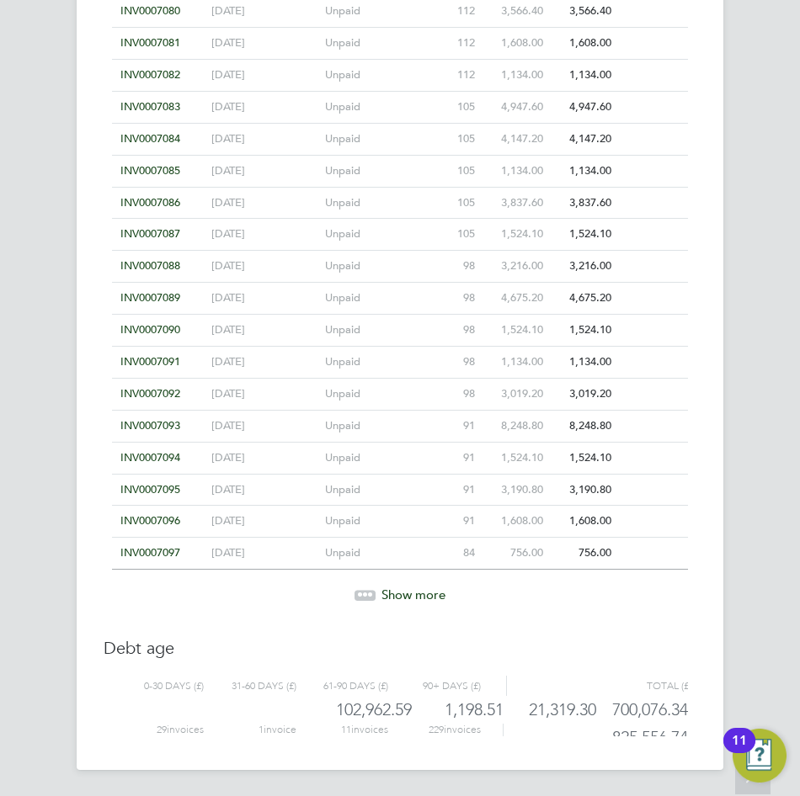
click at [400, 599] on span "Show more" at bounding box center [413, 595] width 64 height 16
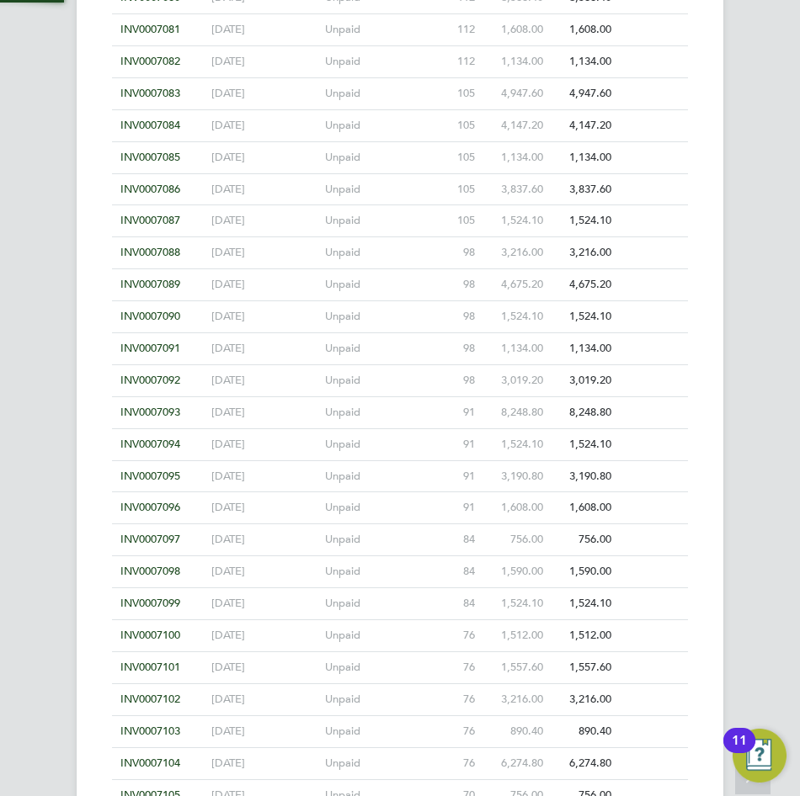
scroll to position [7475, 0]
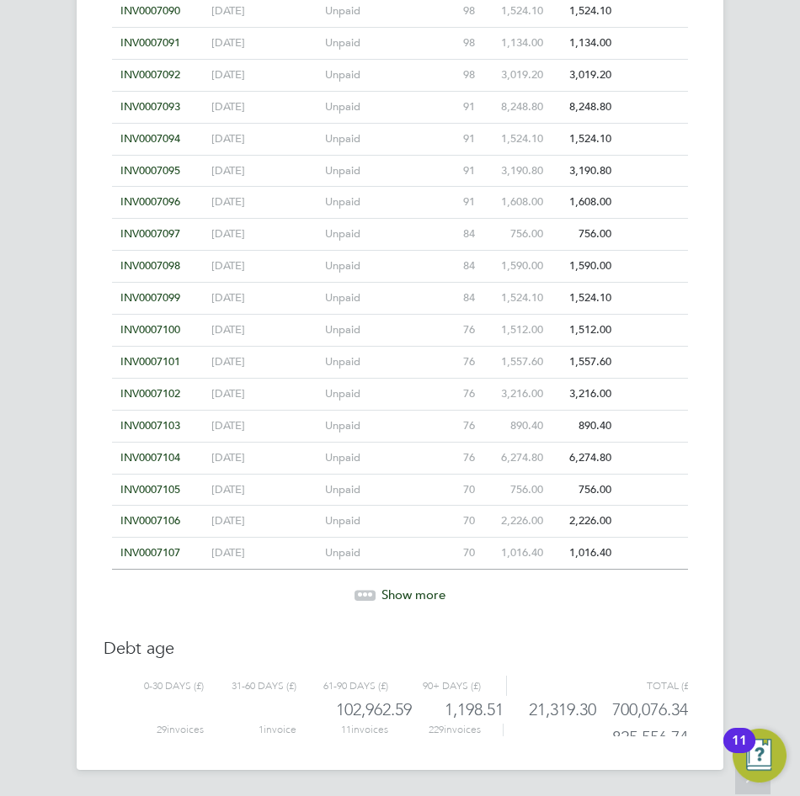
click at [417, 591] on span "Show more" at bounding box center [413, 595] width 64 height 16
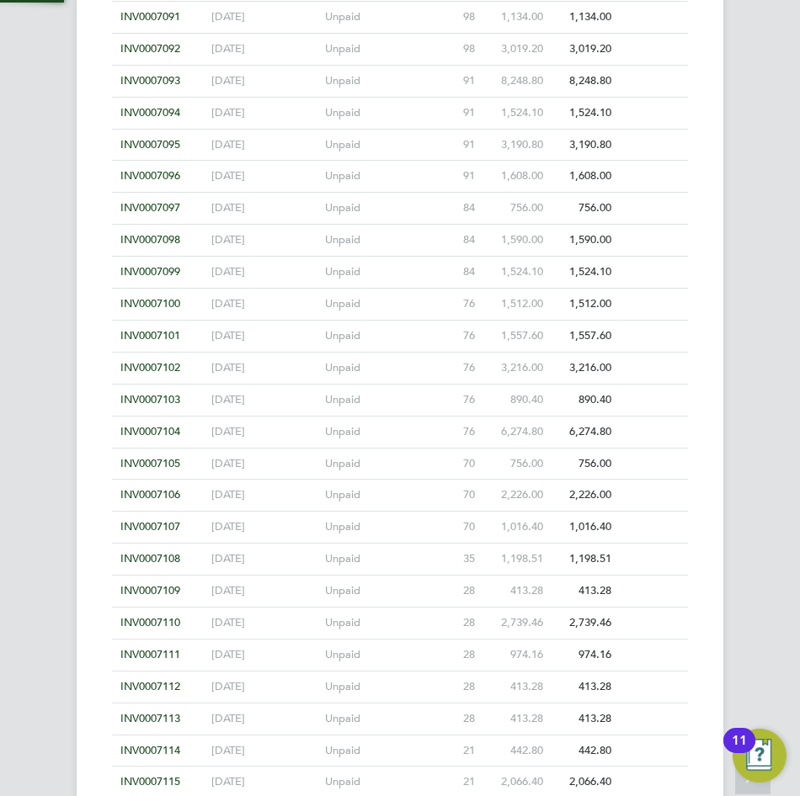
scroll to position [7794, 0]
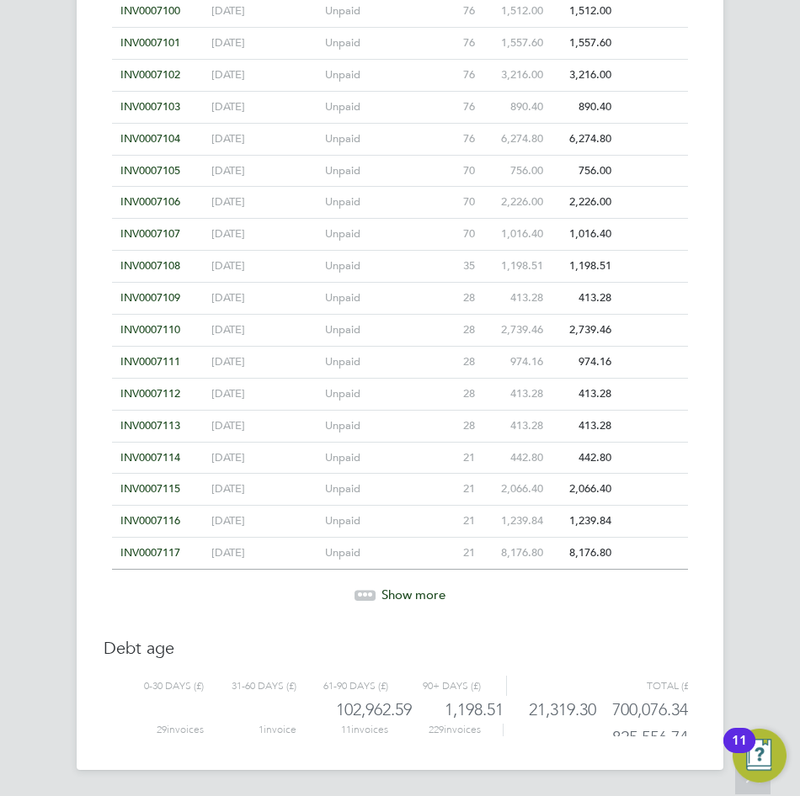
click at [413, 592] on span "Show more" at bounding box center [413, 595] width 64 height 16
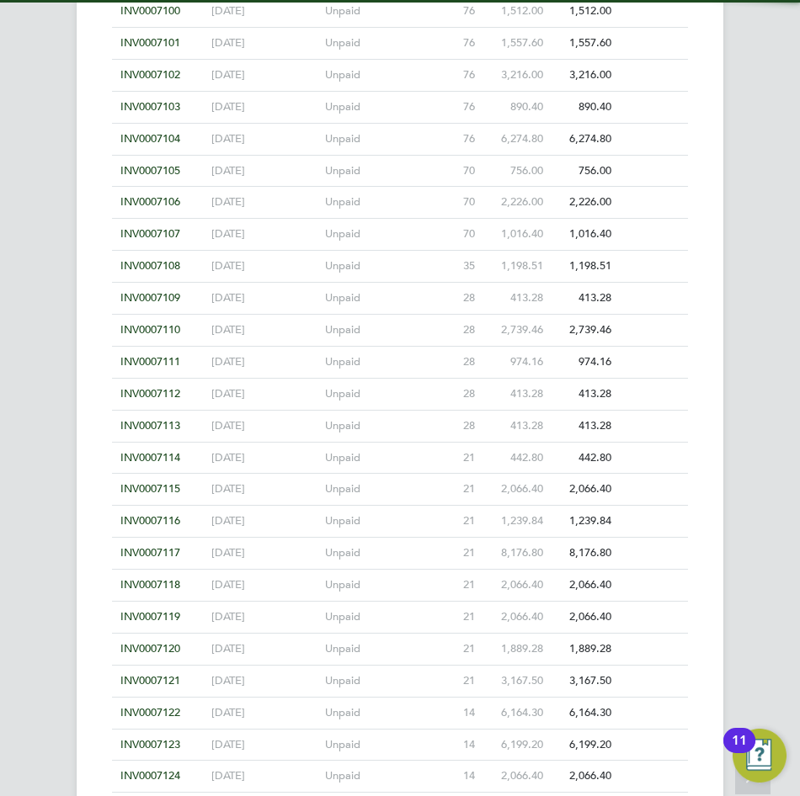
scroll to position [8113, 0]
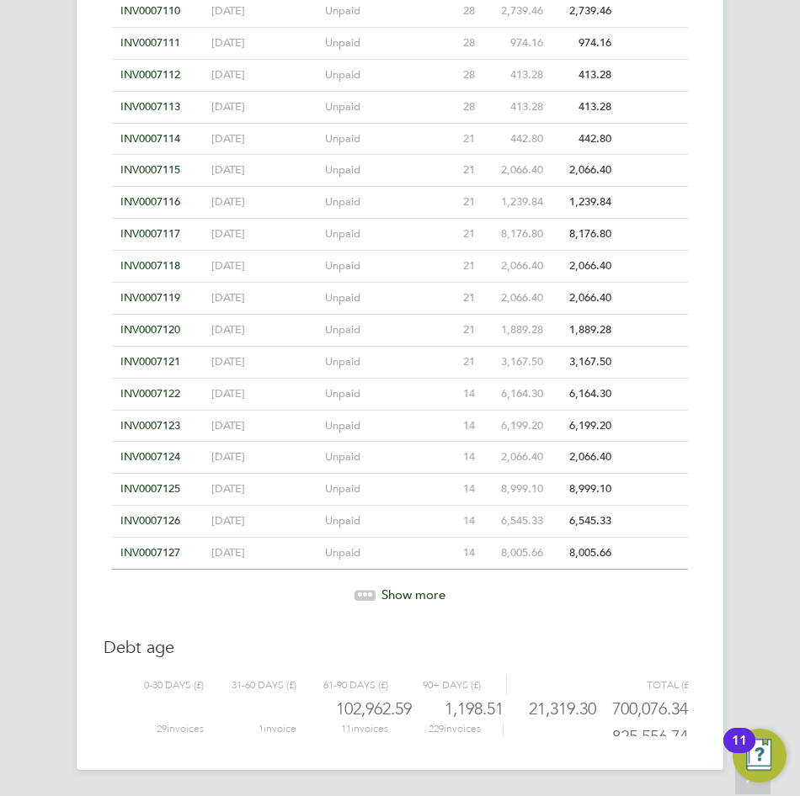
click at [421, 599] on span "Show more" at bounding box center [413, 595] width 64 height 16
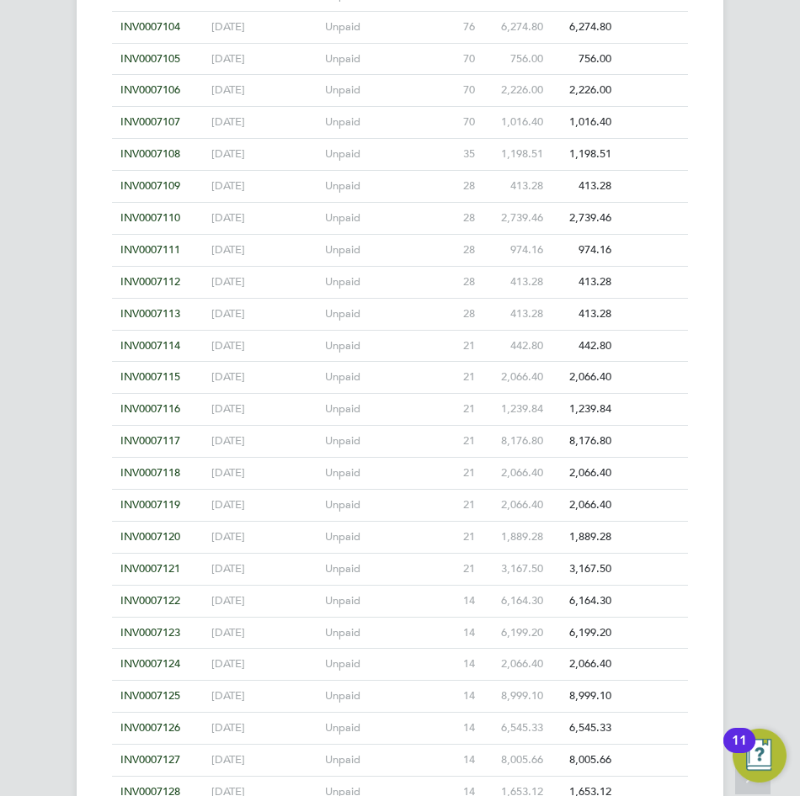
scroll to position [7876, 0]
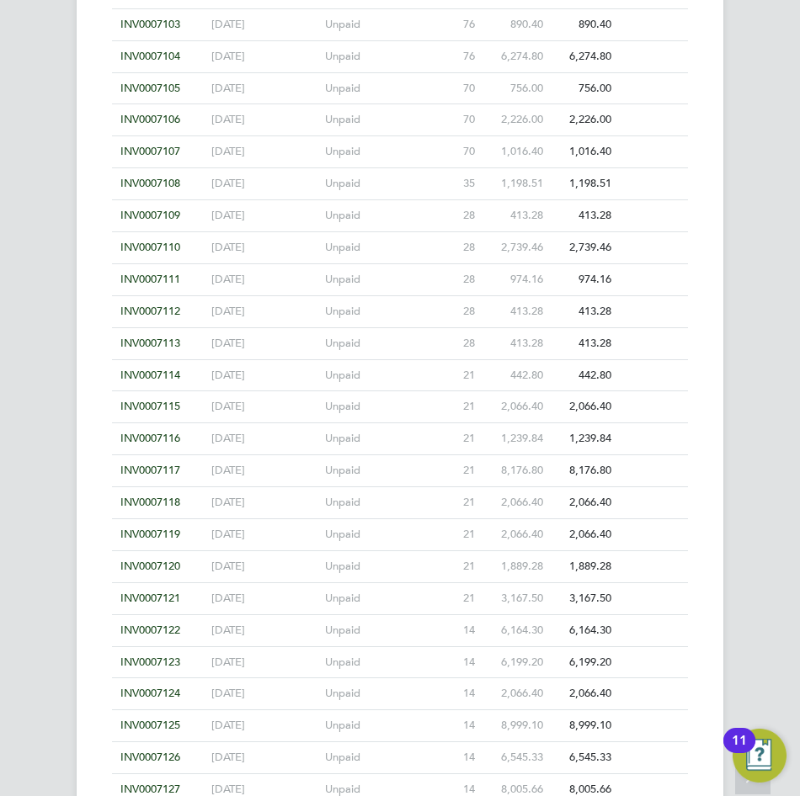
click at [141, 181] on span "INV0007108" at bounding box center [150, 183] width 60 height 14
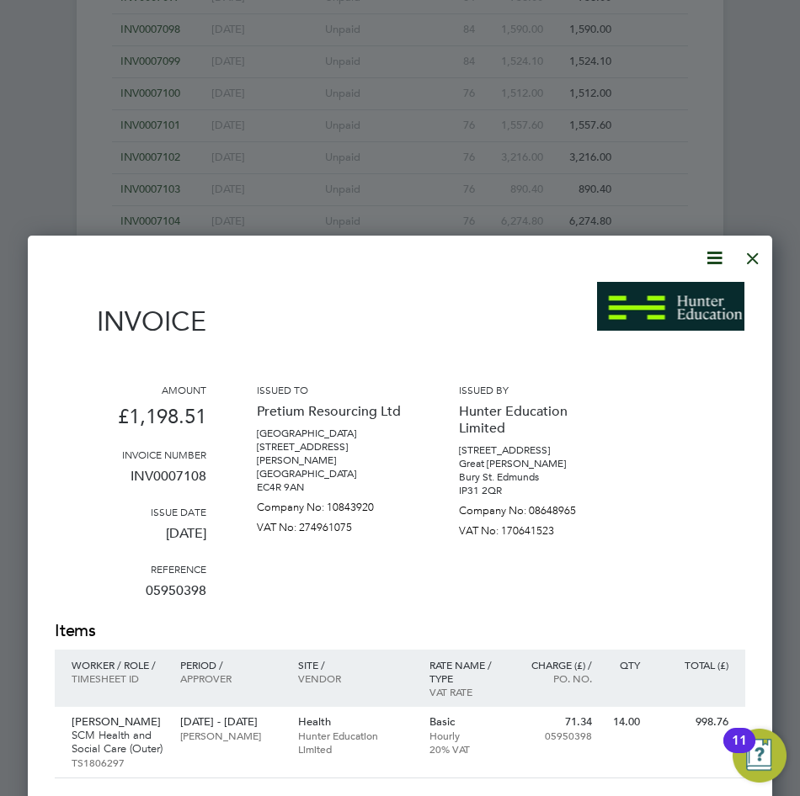
scroll to position [7708, 0]
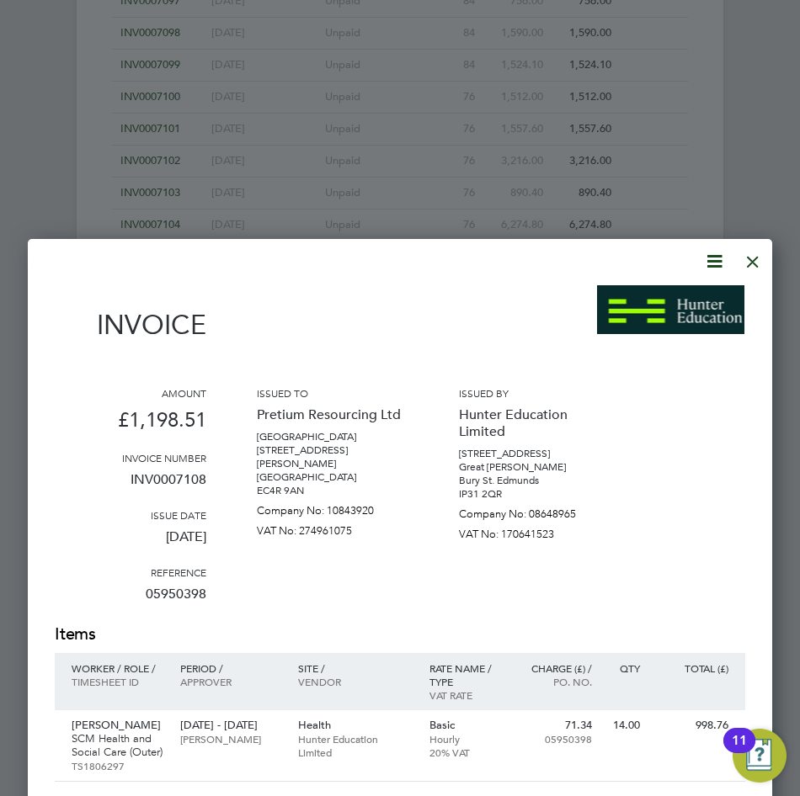
click at [757, 262] on div at bounding box center [752, 257] width 30 height 30
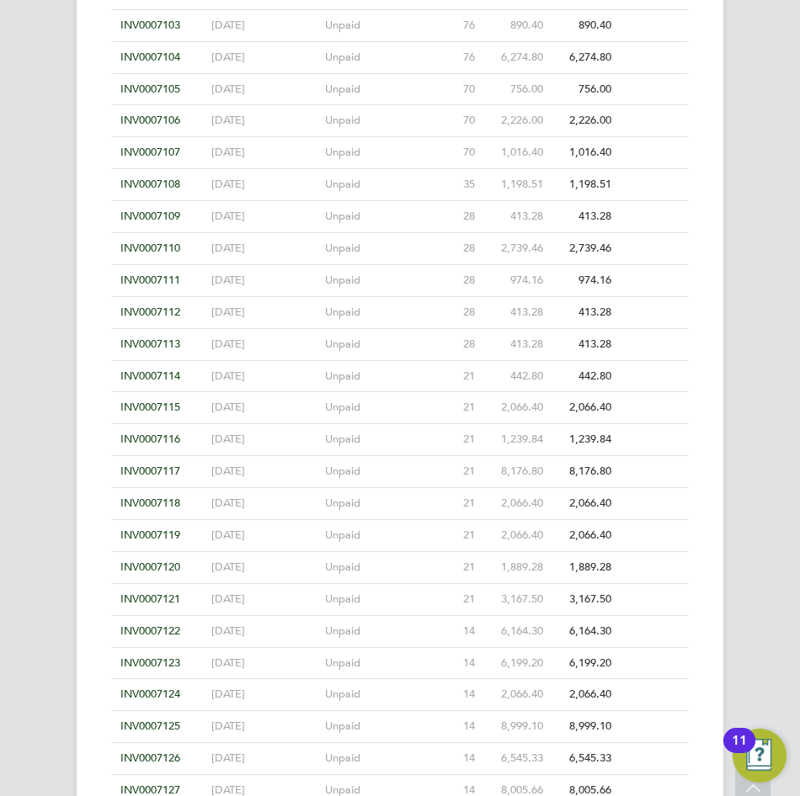
scroll to position [7876, 0]
click at [155, 210] on span "INV0007109" at bounding box center [150, 215] width 60 height 14
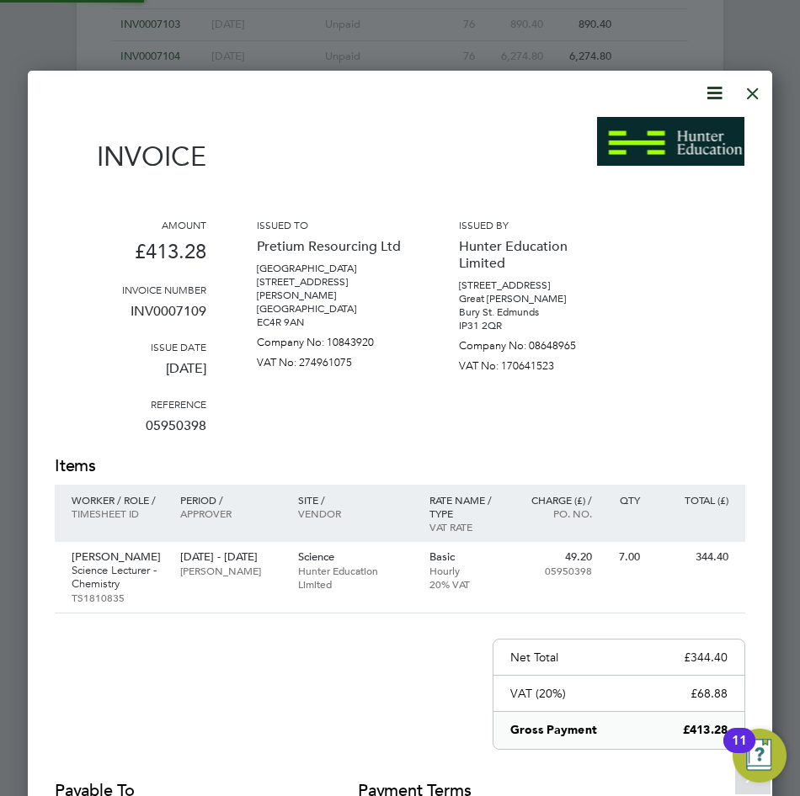
scroll to position [894, 745]
drag, startPoint x: 71, startPoint y: 551, endPoint x: 111, endPoint y: 548, distance: 40.5
click at [99, 550] on div "Abdul Haq Science Lecturer - Chemistry TS1810835" at bounding box center [113, 577] width 117 height 71
click at [189, 559] on p "28 Aug - 29 Aug 2025" at bounding box center [230, 557] width 100 height 13
click at [756, 99] on div at bounding box center [752, 89] width 30 height 30
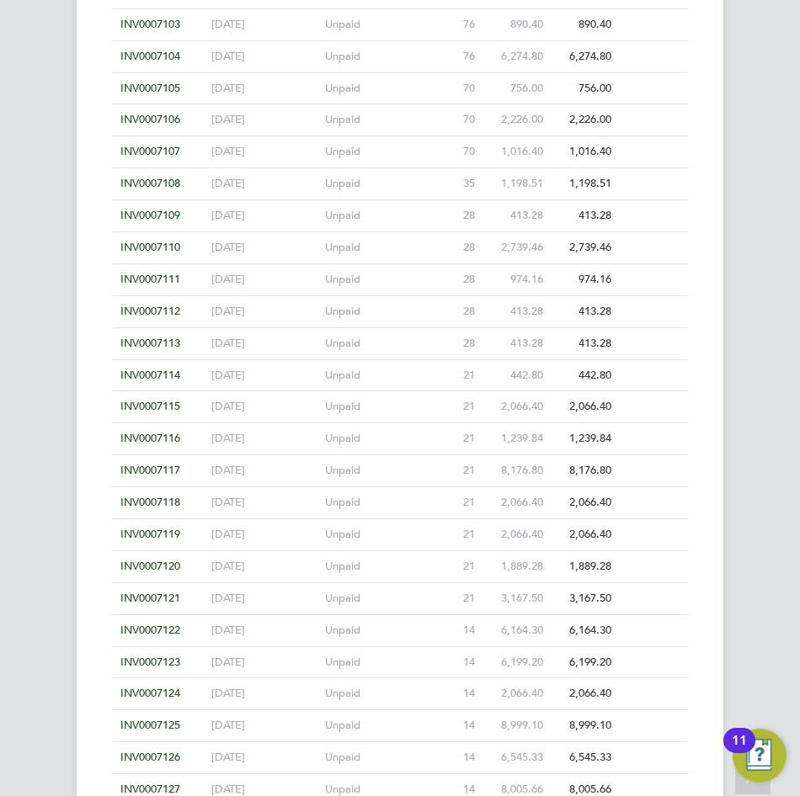
click at [152, 245] on span "INV0007110" at bounding box center [150, 247] width 60 height 14
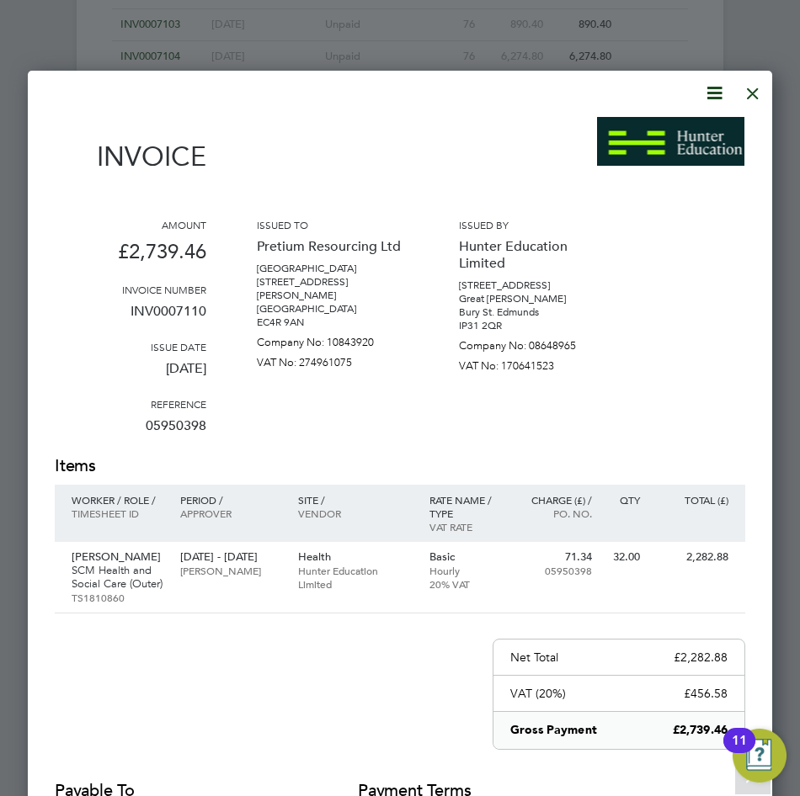
click at [757, 95] on div at bounding box center [752, 89] width 30 height 30
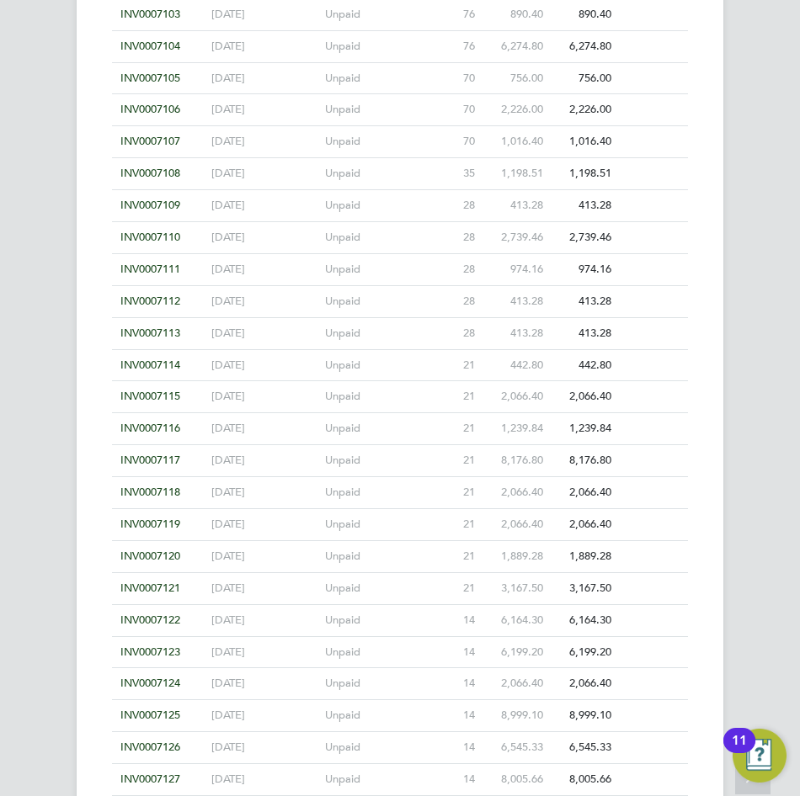
scroll to position [7876, 0]
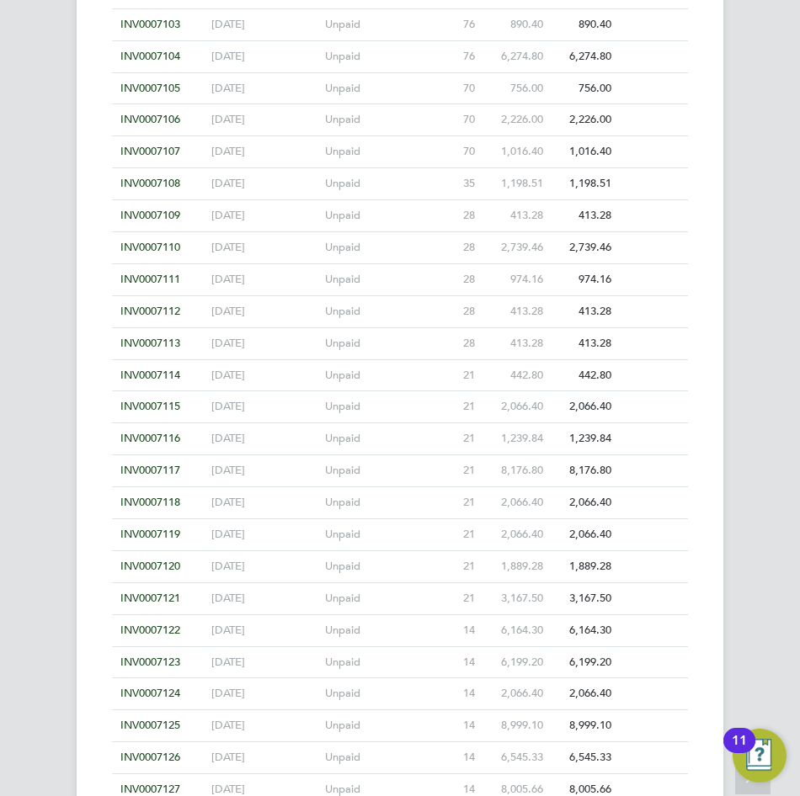
click at [152, 308] on span "INV0007112" at bounding box center [150, 311] width 60 height 14
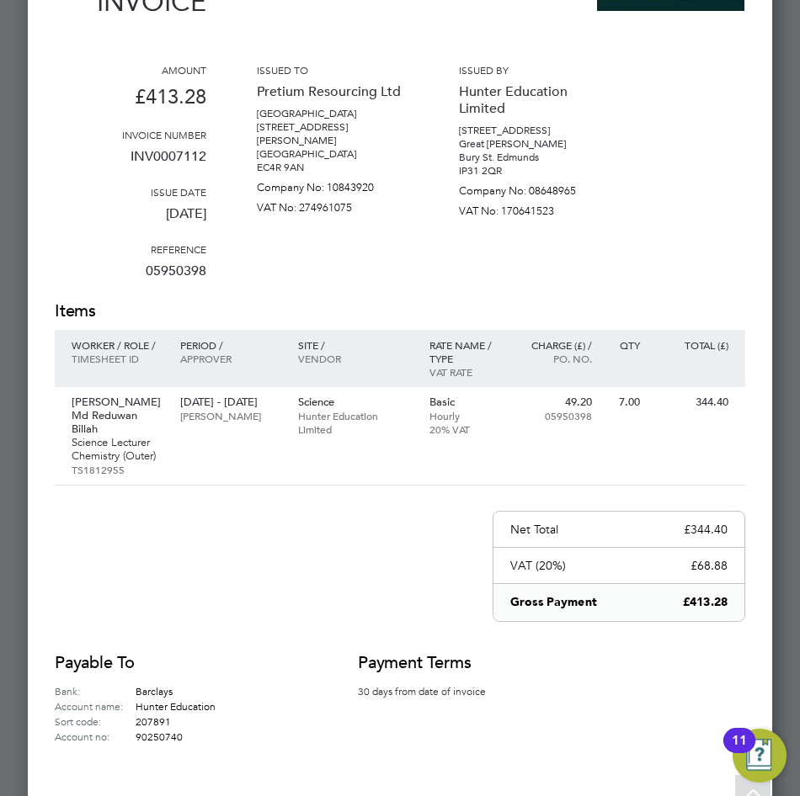
scroll to position [8045, 0]
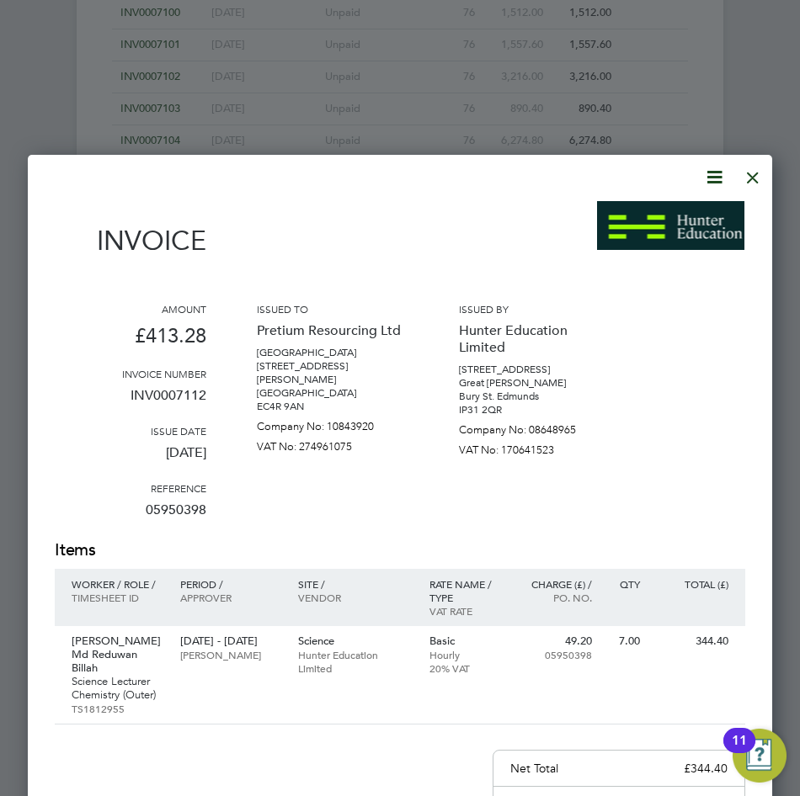
click at [748, 177] on div at bounding box center [752, 173] width 30 height 30
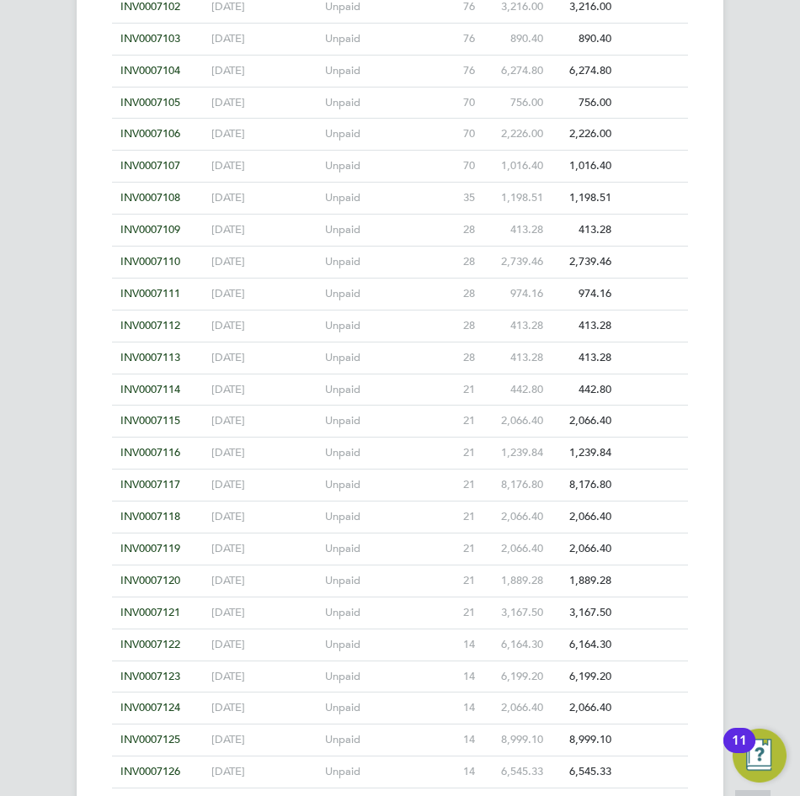
scroll to position [7876, 0]
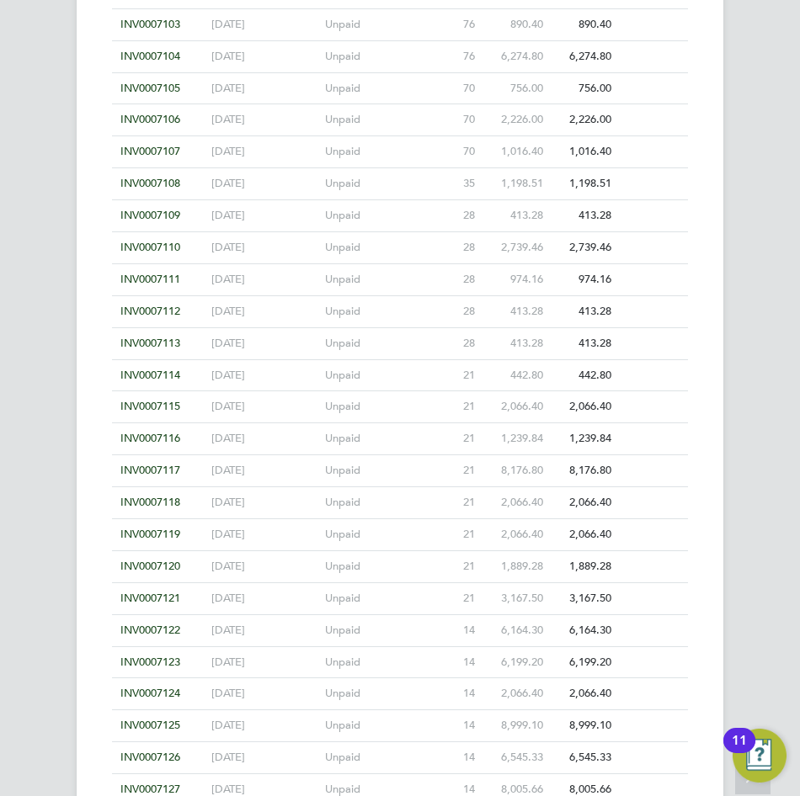
click at [152, 341] on span "INV0007113" at bounding box center [150, 343] width 60 height 14
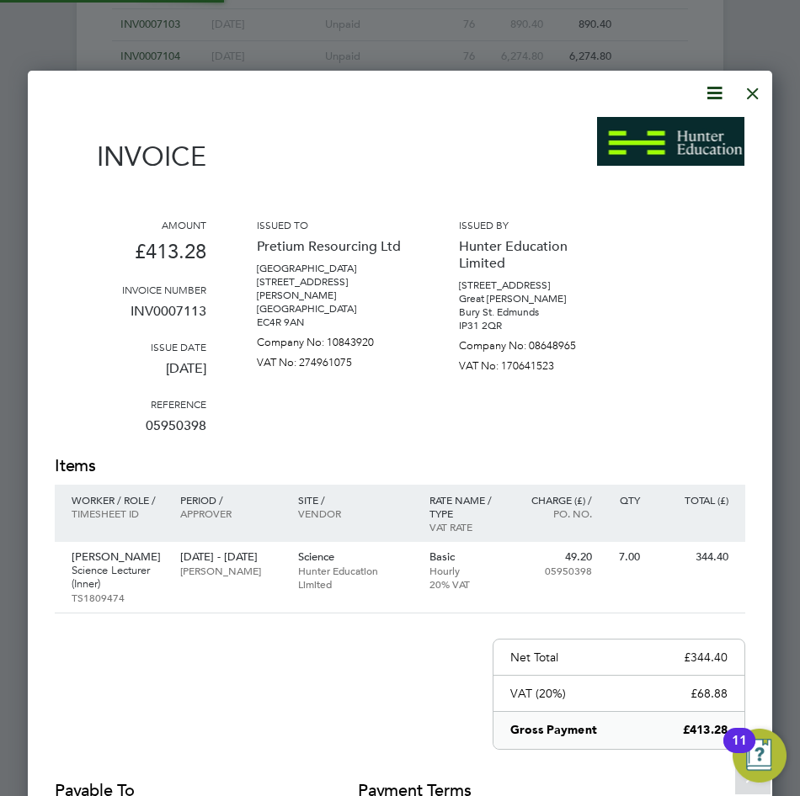
scroll to position [894, 745]
click at [758, 81] on div at bounding box center [752, 89] width 30 height 30
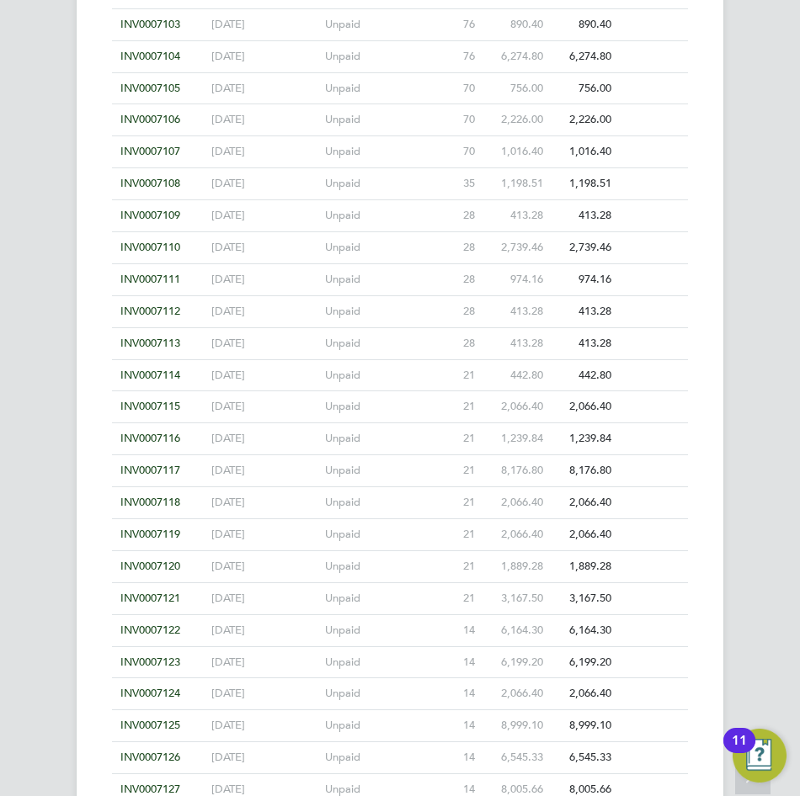
click at [151, 373] on span "INV0007114" at bounding box center [150, 375] width 60 height 14
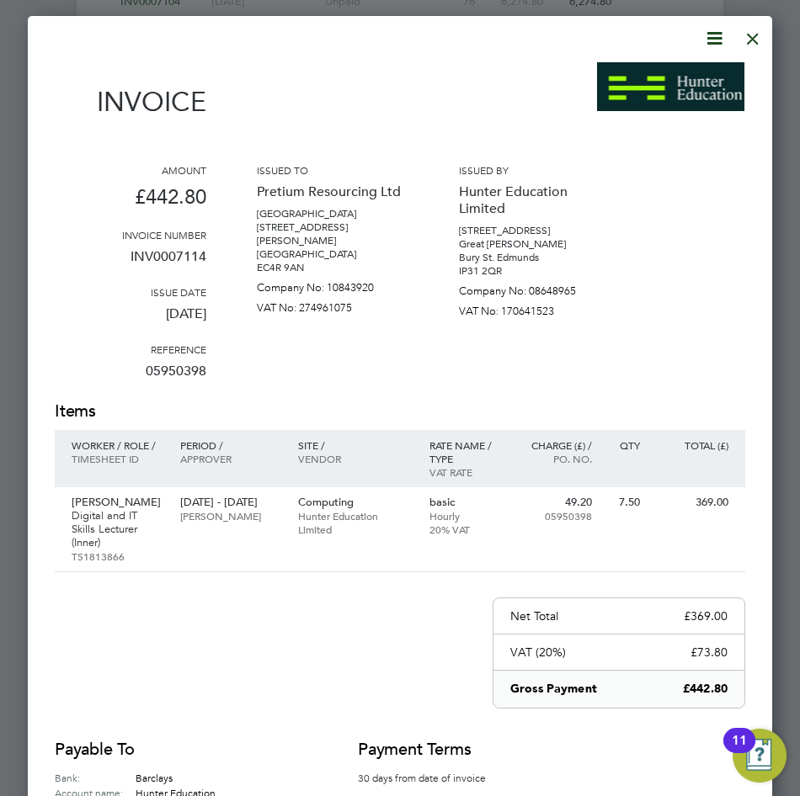
scroll to position [7960, 0]
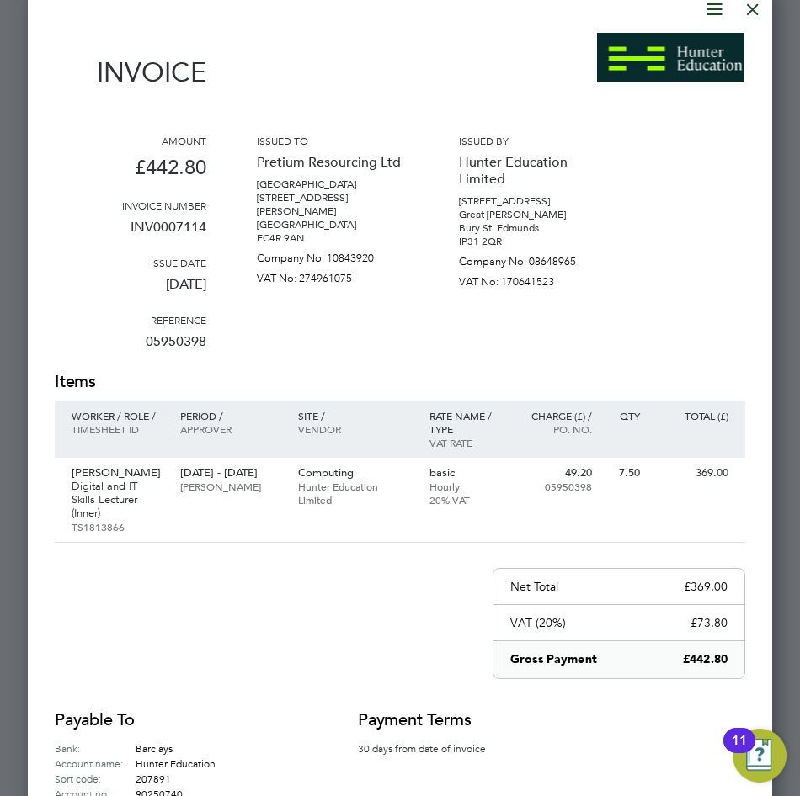
click at [754, 10] on div at bounding box center [752, 5] width 30 height 30
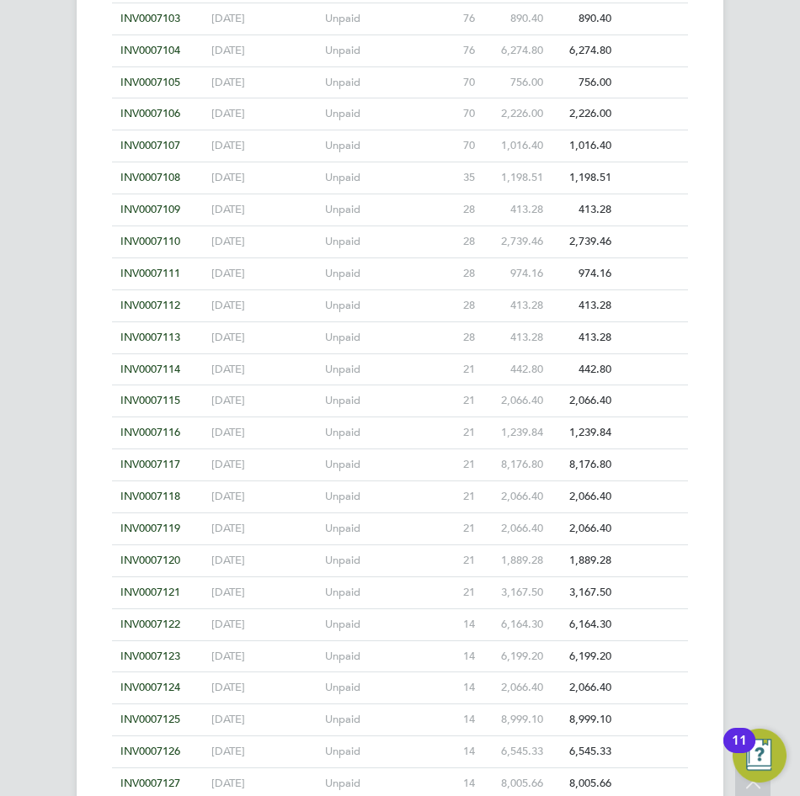
scroll to position [7876, 0]
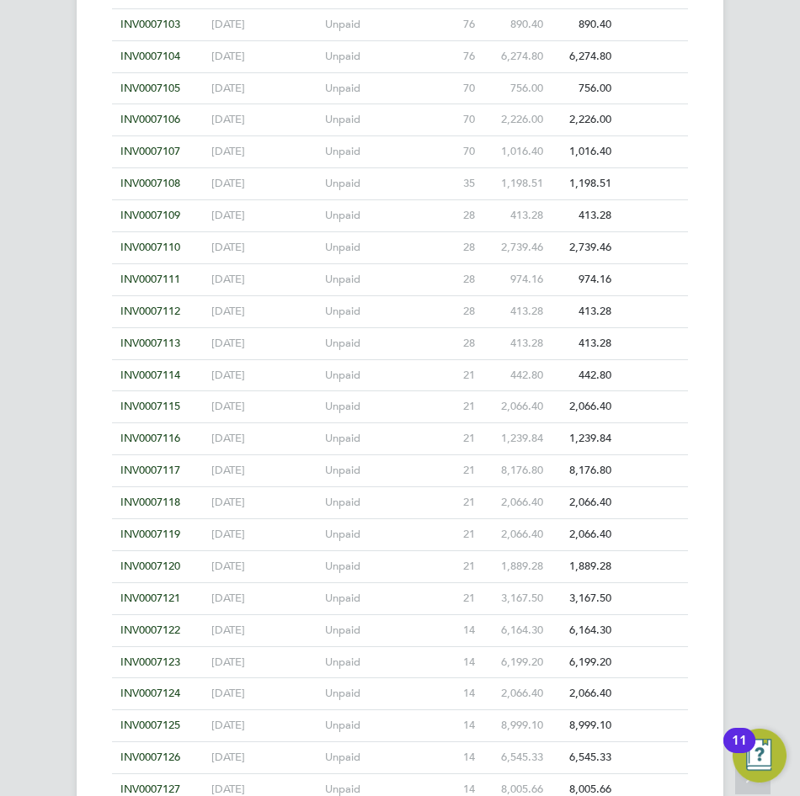
click at [147, 405] on span "INV0007115" at bounding box center [150, 406] width 60 height 14
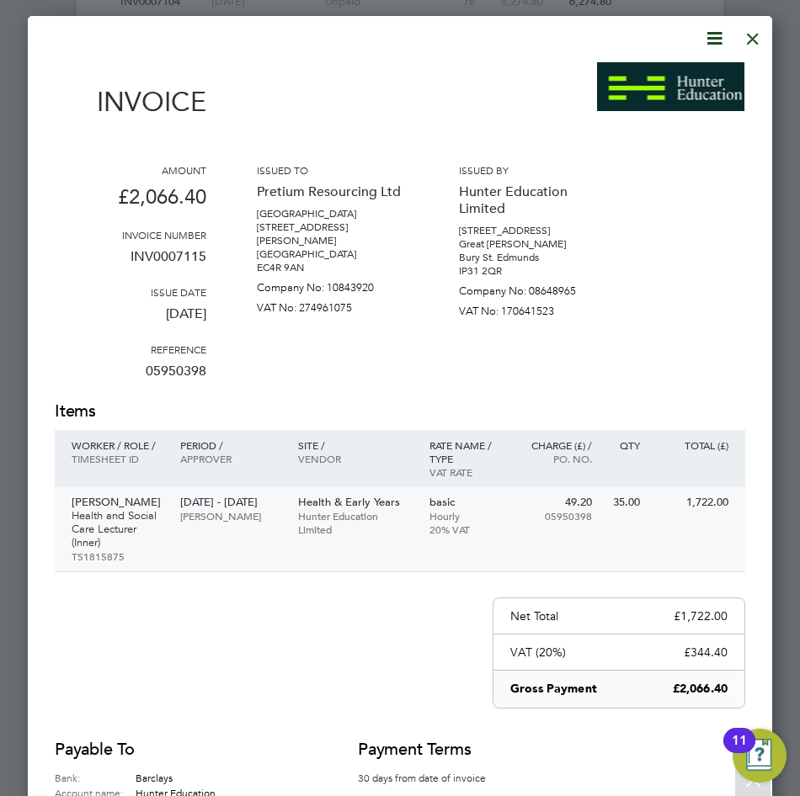
scroll to position [7960, 0]
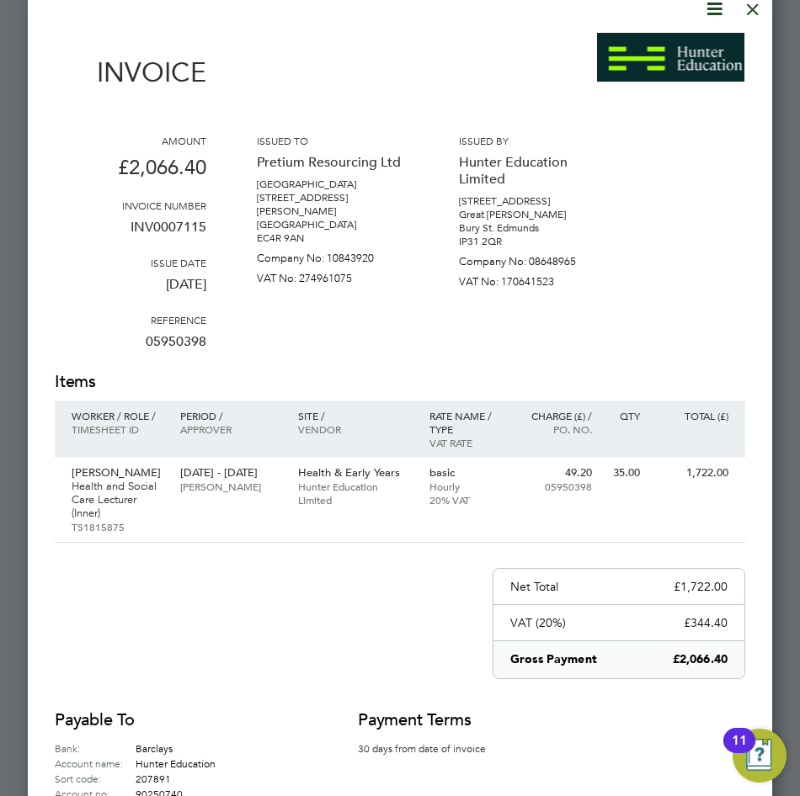
drag, startPoint x: 749, startPoint y: 10, endPoint x: 752, endPoint y: 35, distance: 24.5
click at [749, 9] on div at bounding box center [752, 5] width 30 height 30
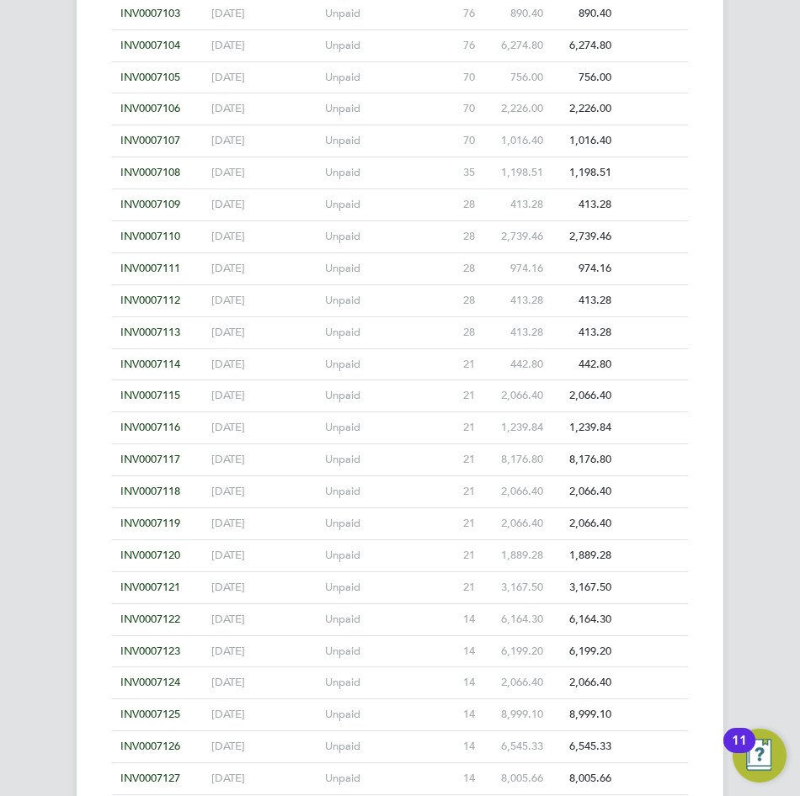
scroll to position [7876, 0]
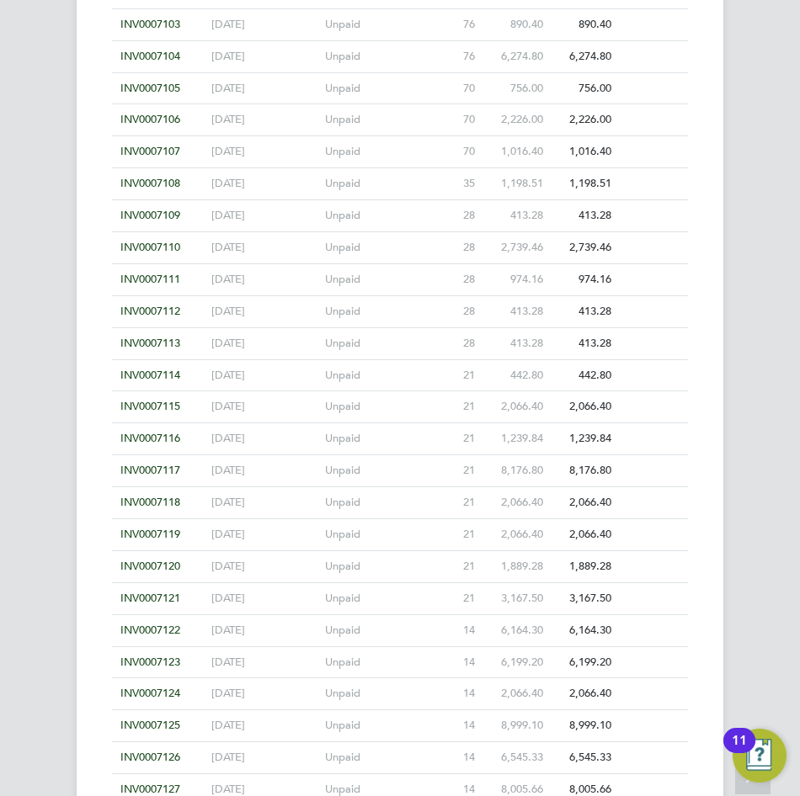
click at [158, 471] on span "INV0007117" at bounding box center [150, 470] width 60 height 14
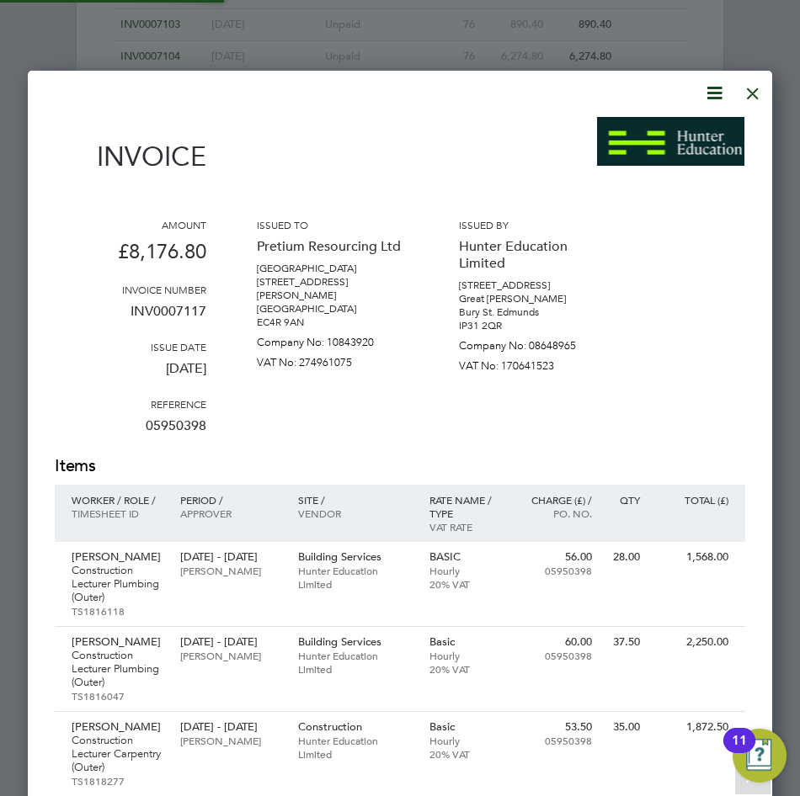
scroll to position [1163, 745]
click at [755, 88] on div at bounding box center [752, 89] width 30 height 30
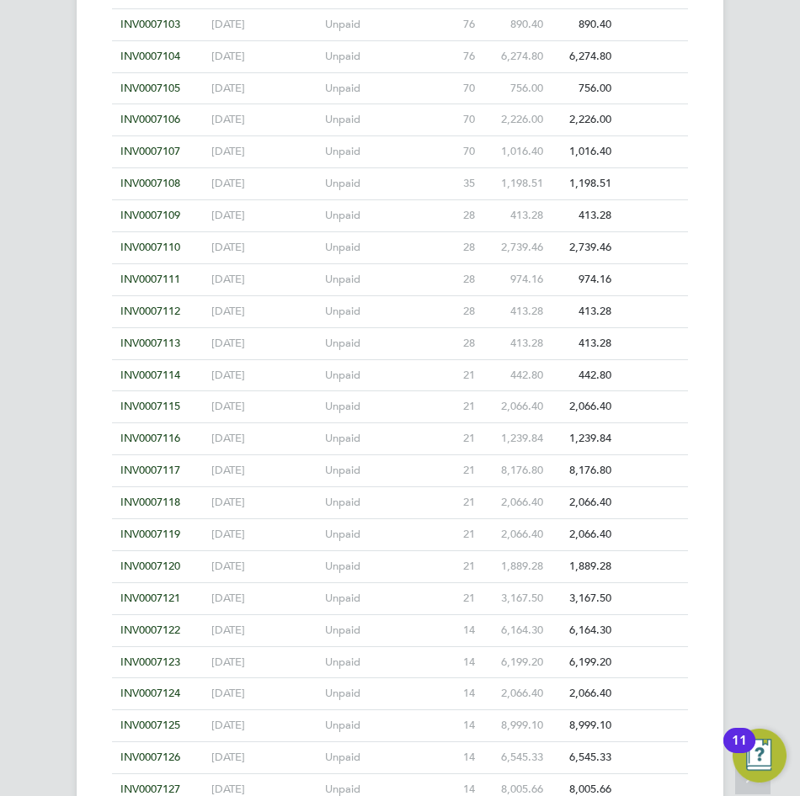
click at [162, 435] on span "INV0007116" at bounding box center [150, 438] width 60 height 14
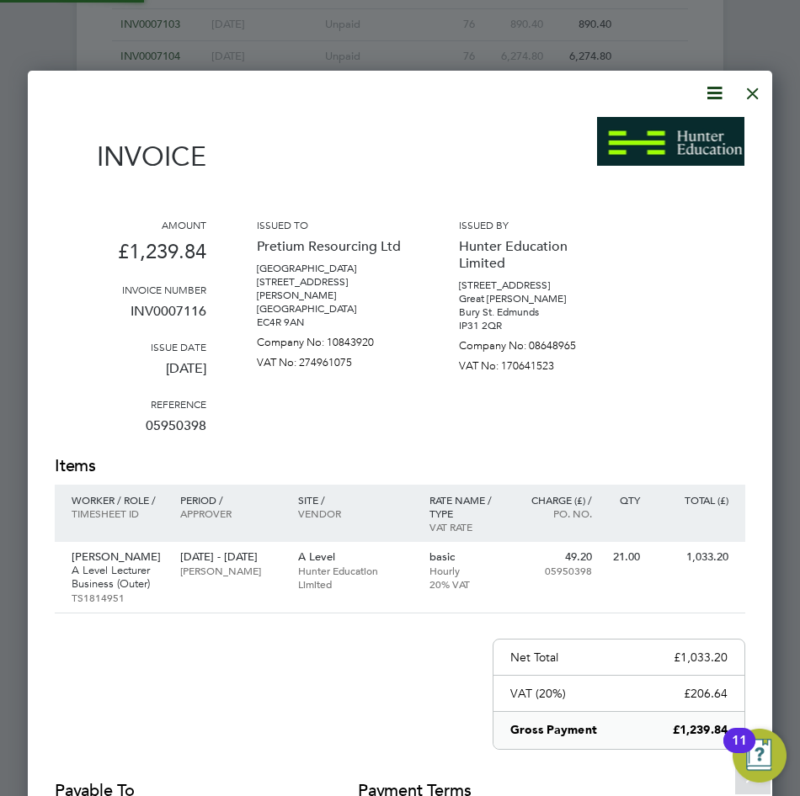
scroll to position [894, 745]
click at [753, 88] on div at bounding box center [752, 89] width 30 height 30
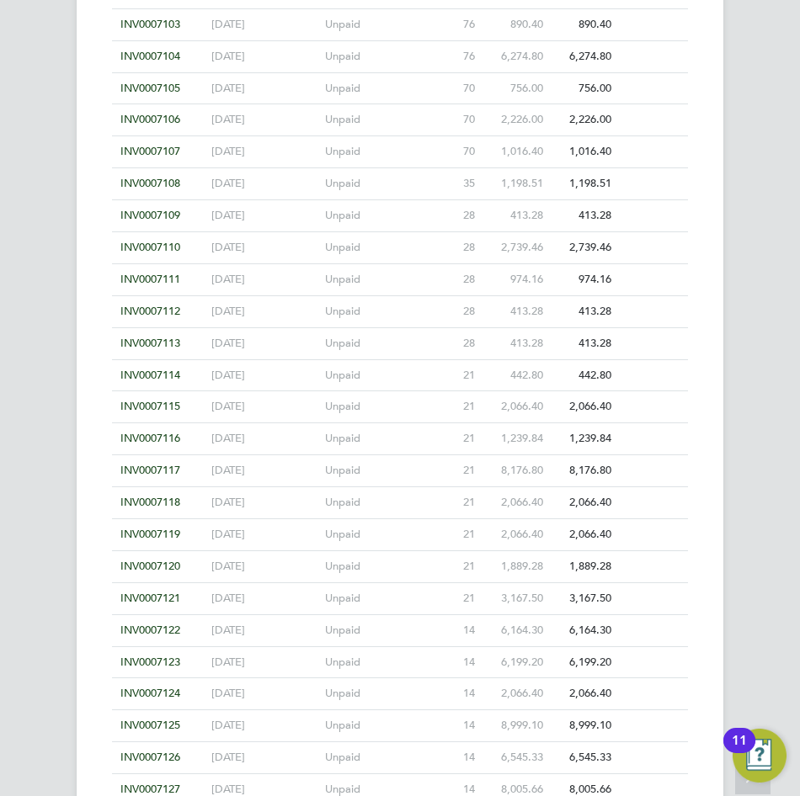
click at [155, 469] on span "INV0007117" at bounding box center [150, 470] width 60 height 14
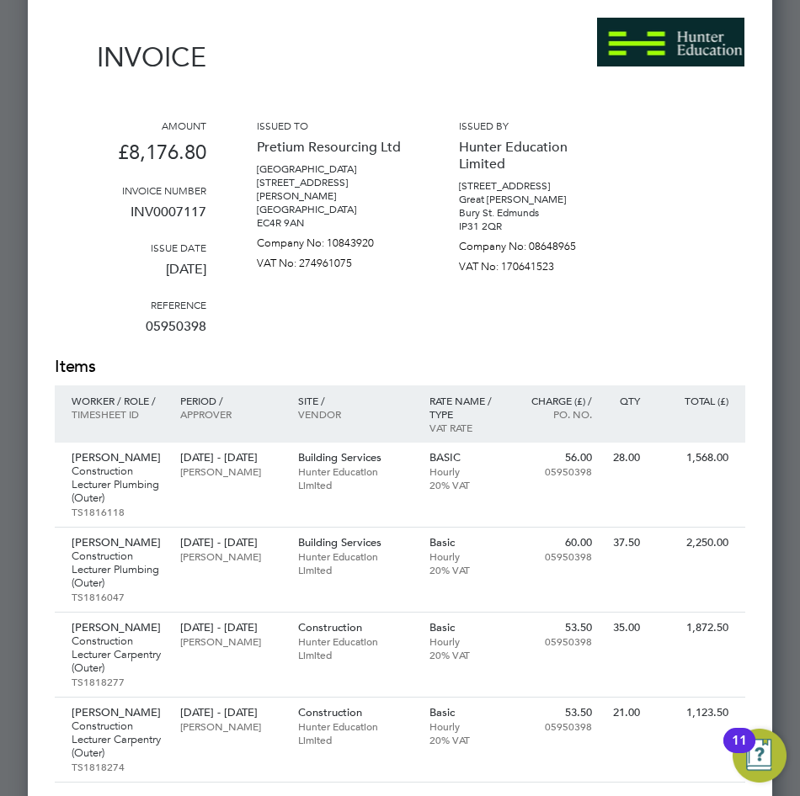
scroll to position [7960, 0]
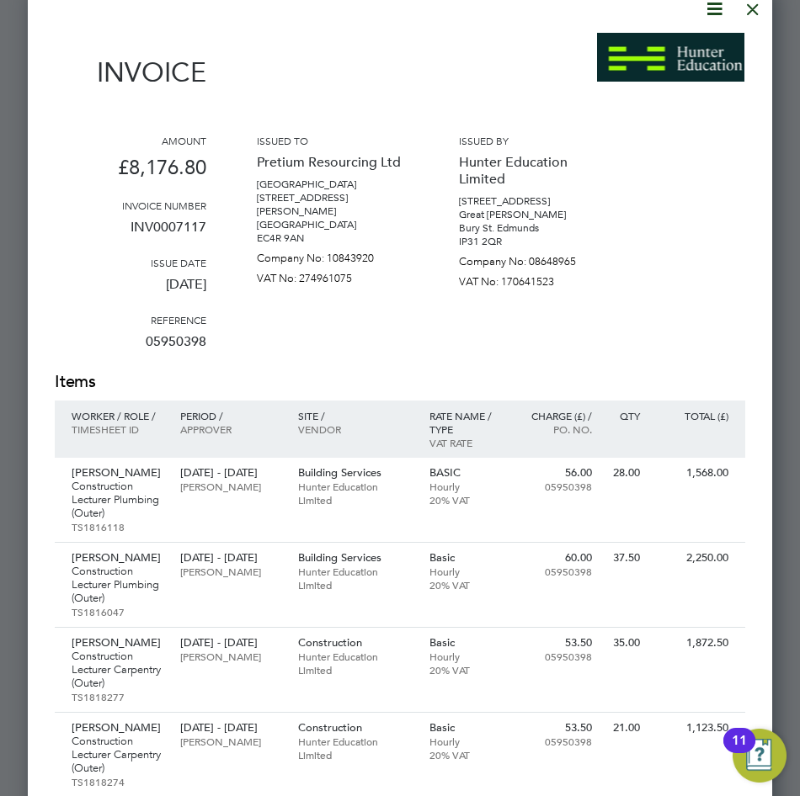
click at [759, 9] on div at bounding box center [752, 5] width 30 height 30
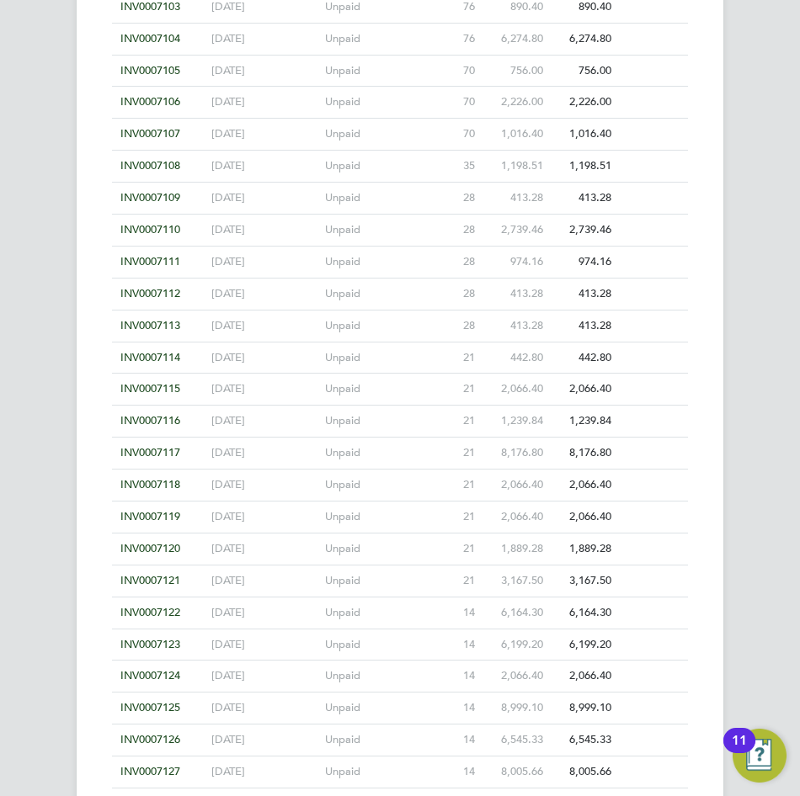
scroll to position [7876, 0]
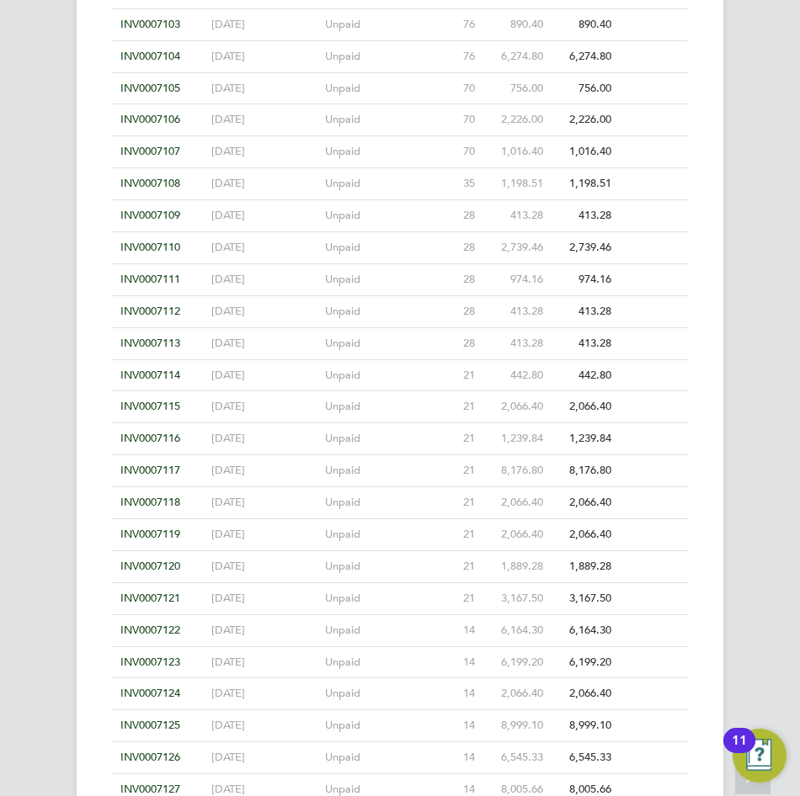
click at [157, 501] on span "INV0007118" at bounding box center [150, 502] width 60 height 14
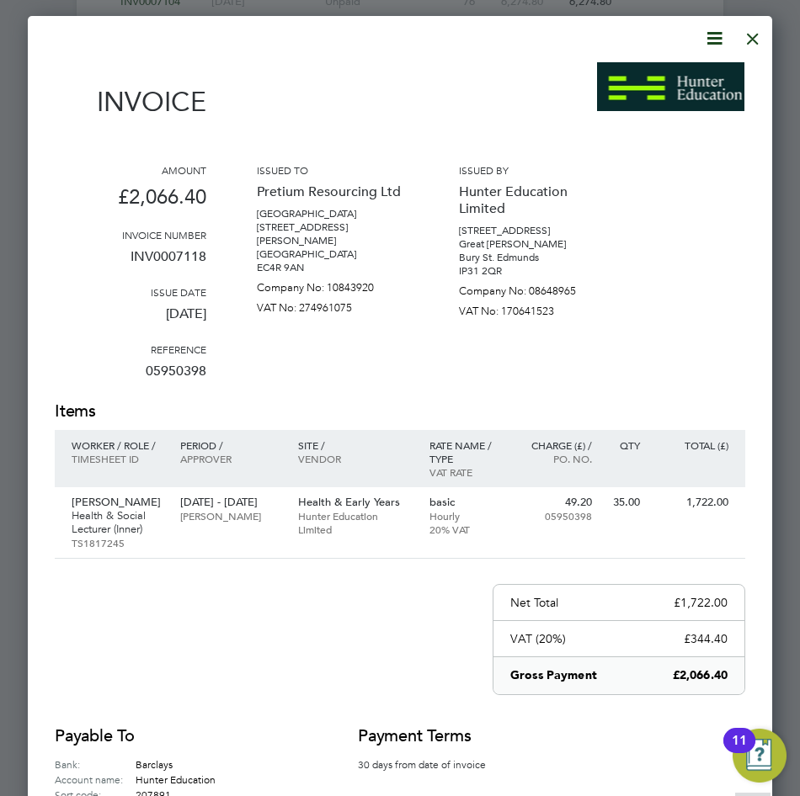
scroll to position [7960, 0]
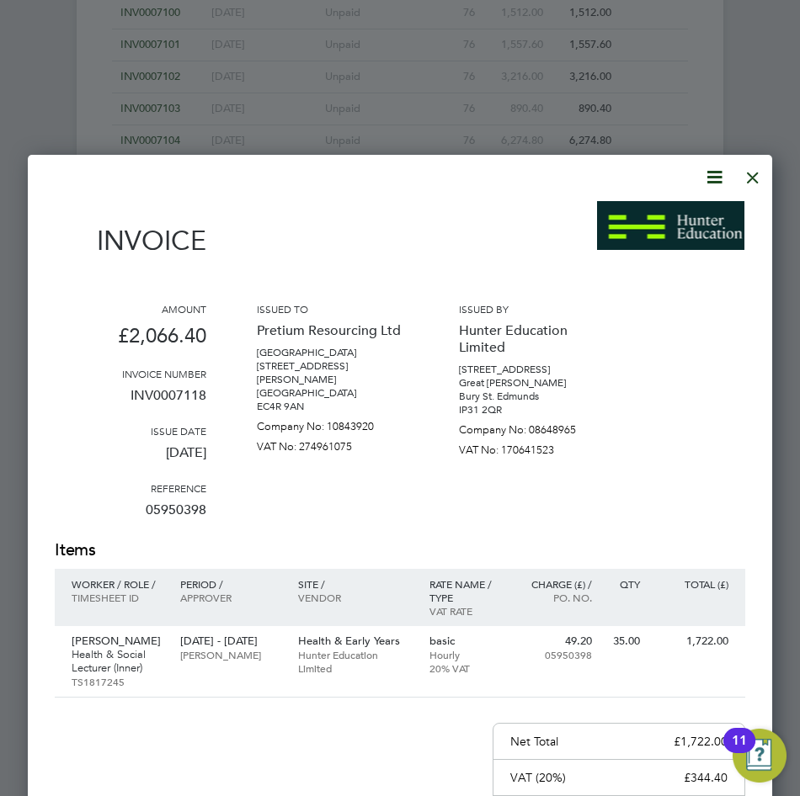
click at [751, 173] on div at bounding box center [752, 173] width 30 height 30
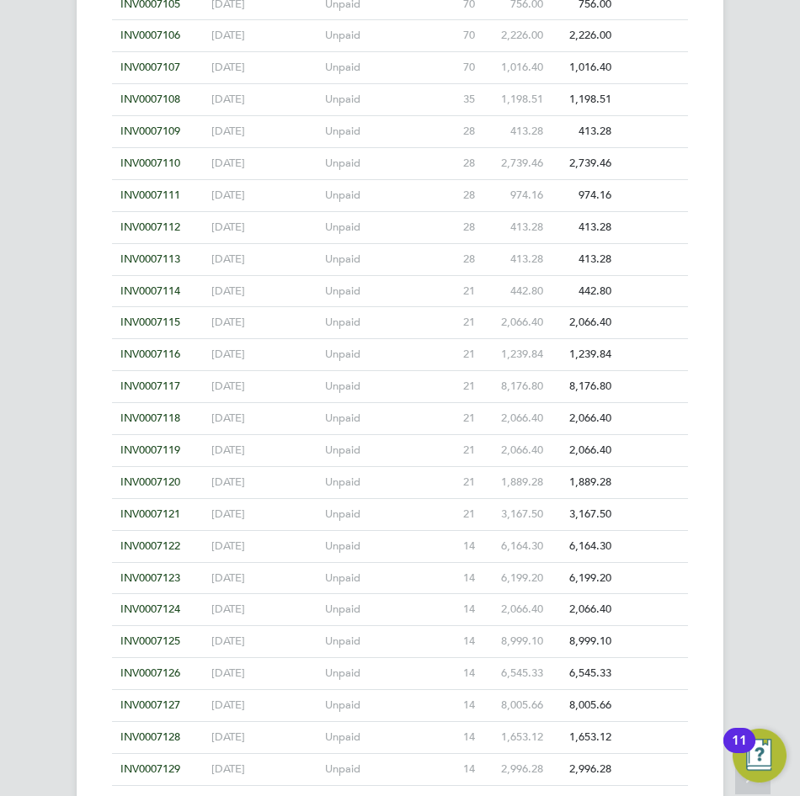
click at [159, 448] on span "INV0007119" at bounding box center [150, 450] width 60 height 14
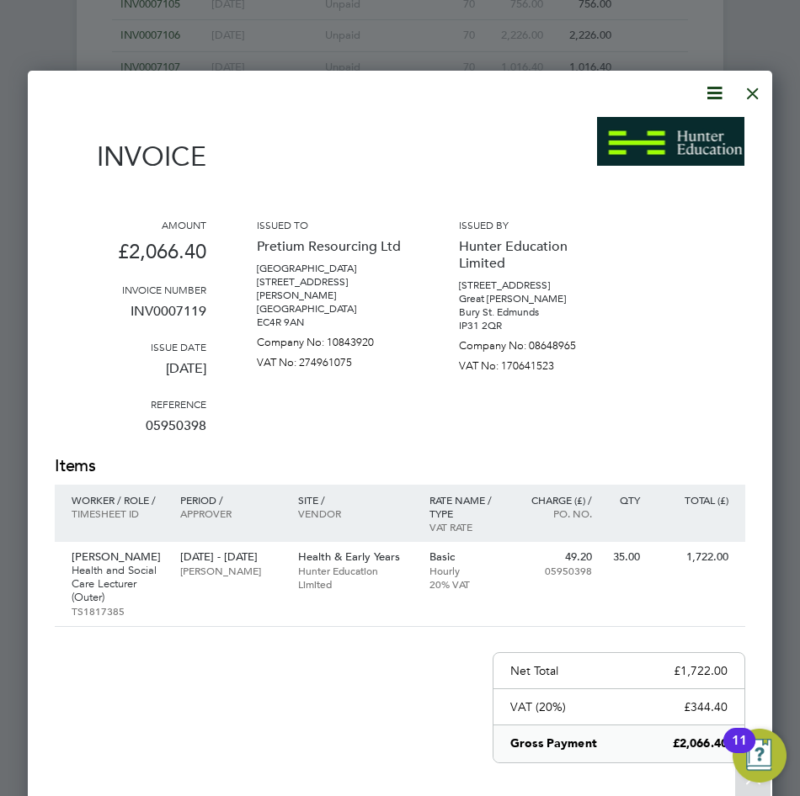
scroll to position [8045, 0]
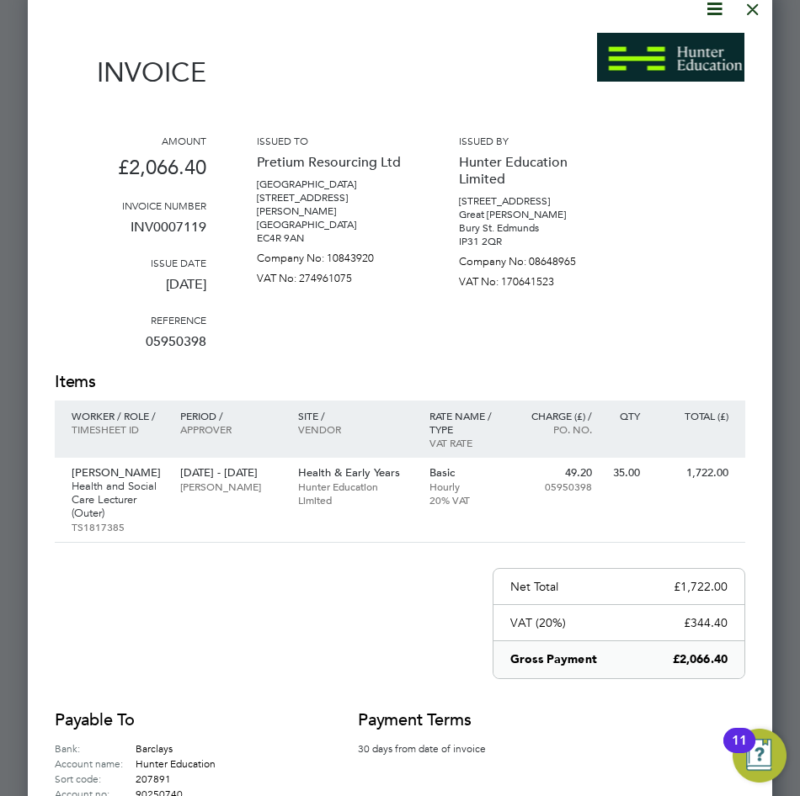
click at [761, 13] on div at bounding box center [752, 5] width 30 height 30
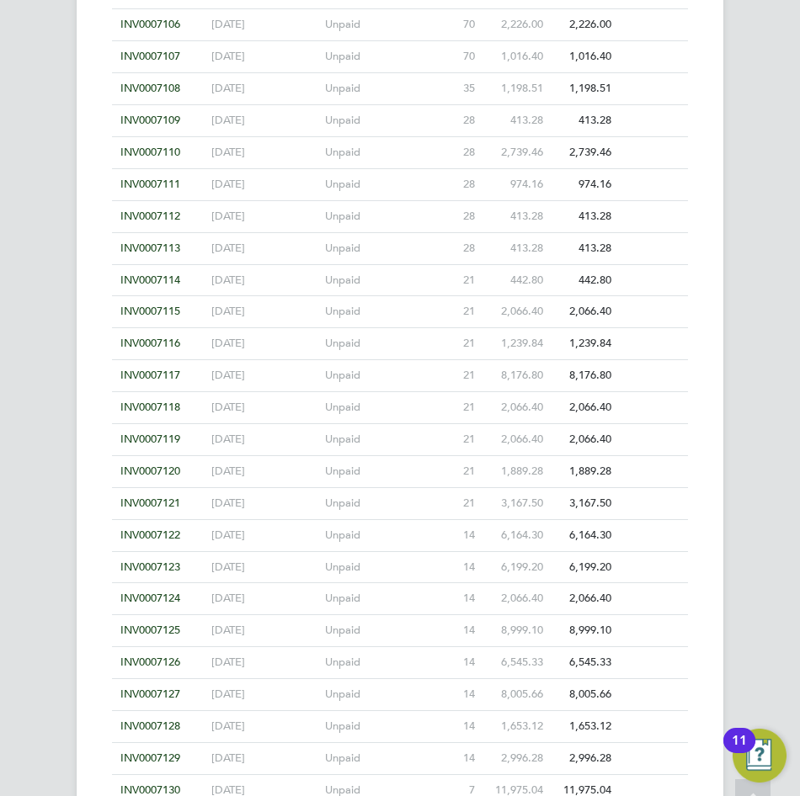
scroll to position [7960, 0]
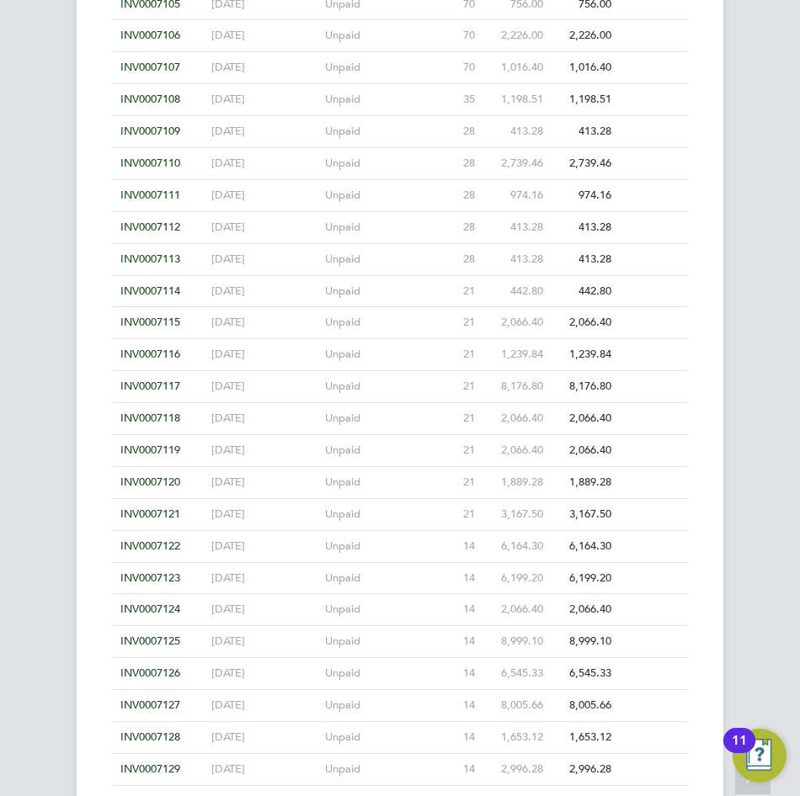
click at [166, 478] on span "INV0007120" at bounding box center [150, 482] width 60 height 14
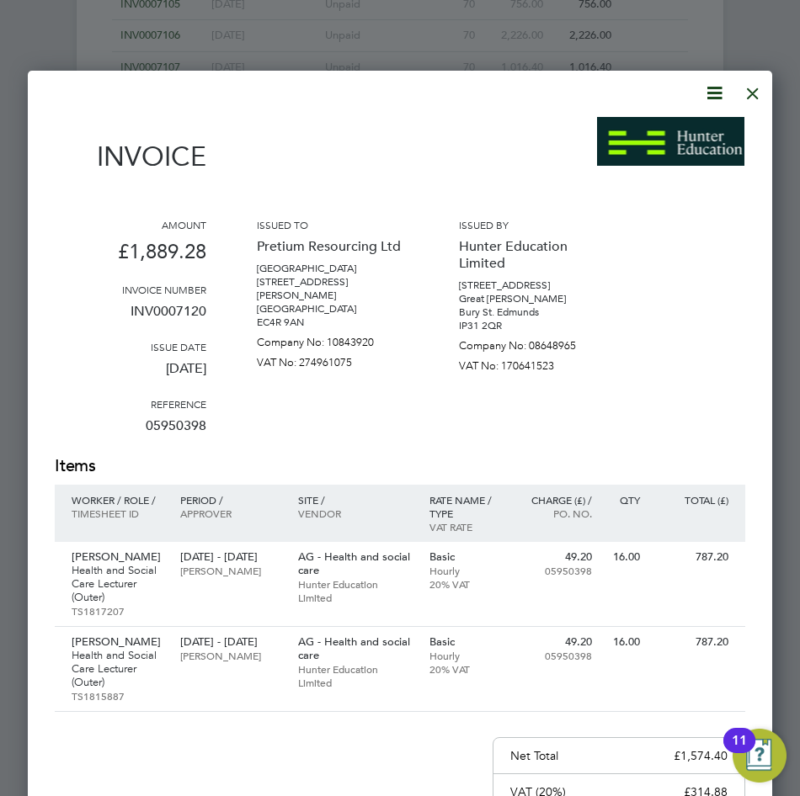
click at [752, 92] on div at bounding box center [752, 89] width 30 height 30
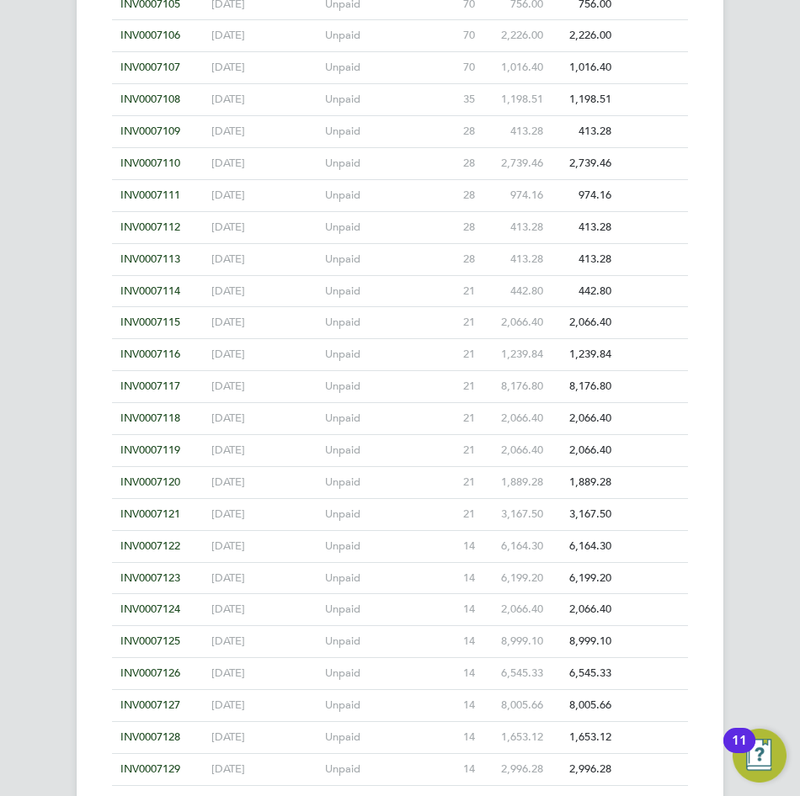
click at [151, 509] on span "INV0007121" at bounding box center [150, 514] width 60 height 14
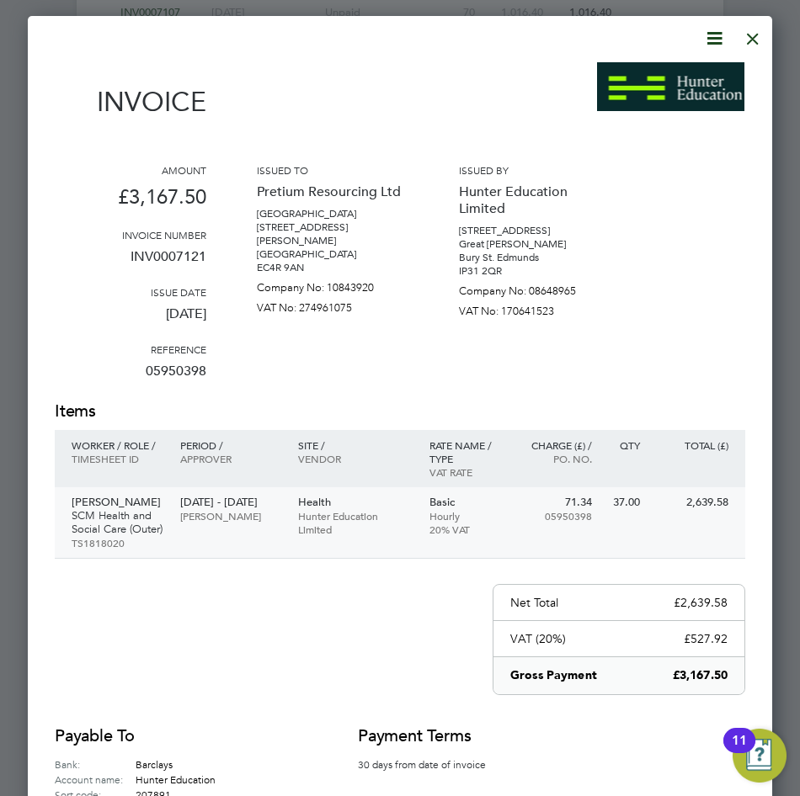
scroll to position [8045, 0]
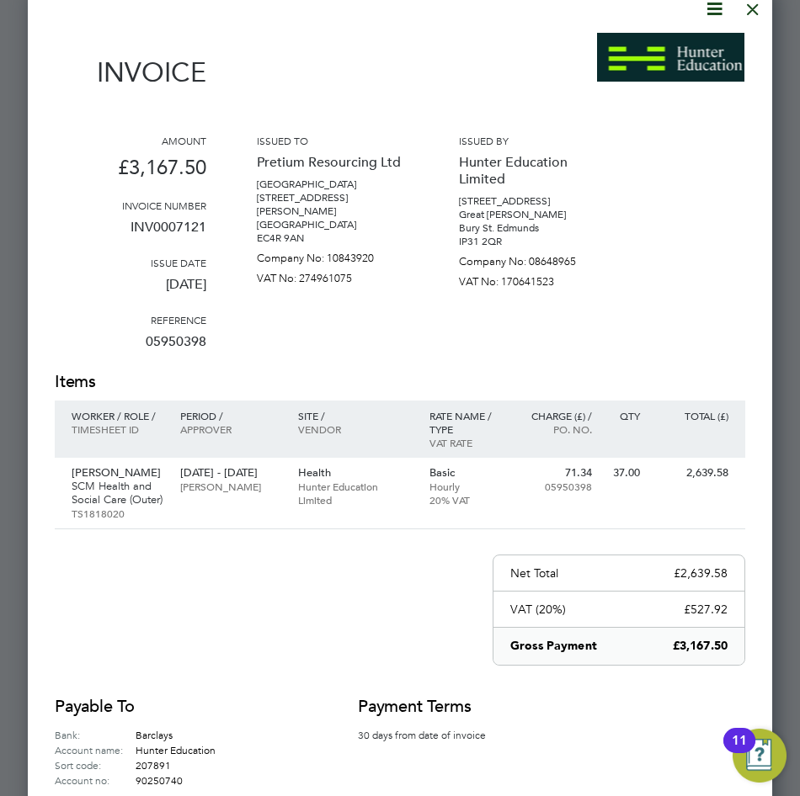
click at [742, 8] on div at bounding box center [752, 5] width 30 height 30
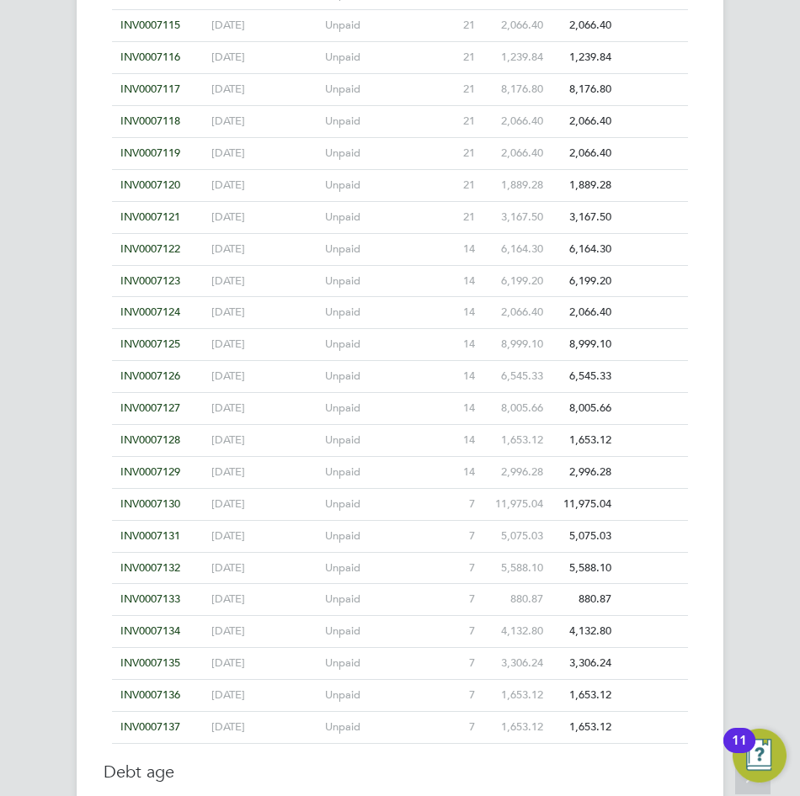
scroll to position [8297, 0]
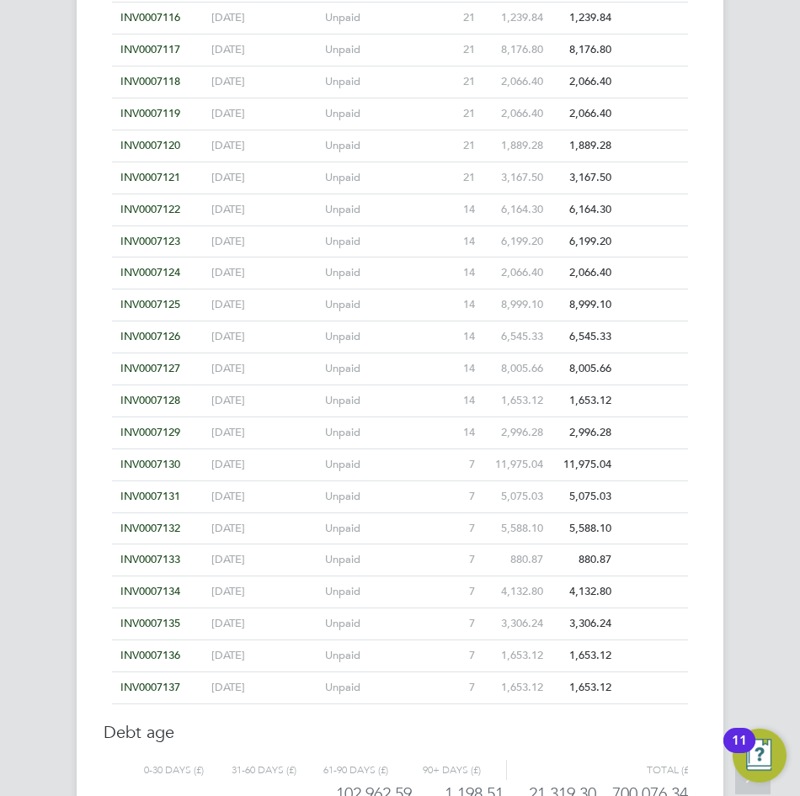
click at [155, 207] on span "INV0007122" at bounding box center [150, 209] width 60 height 14
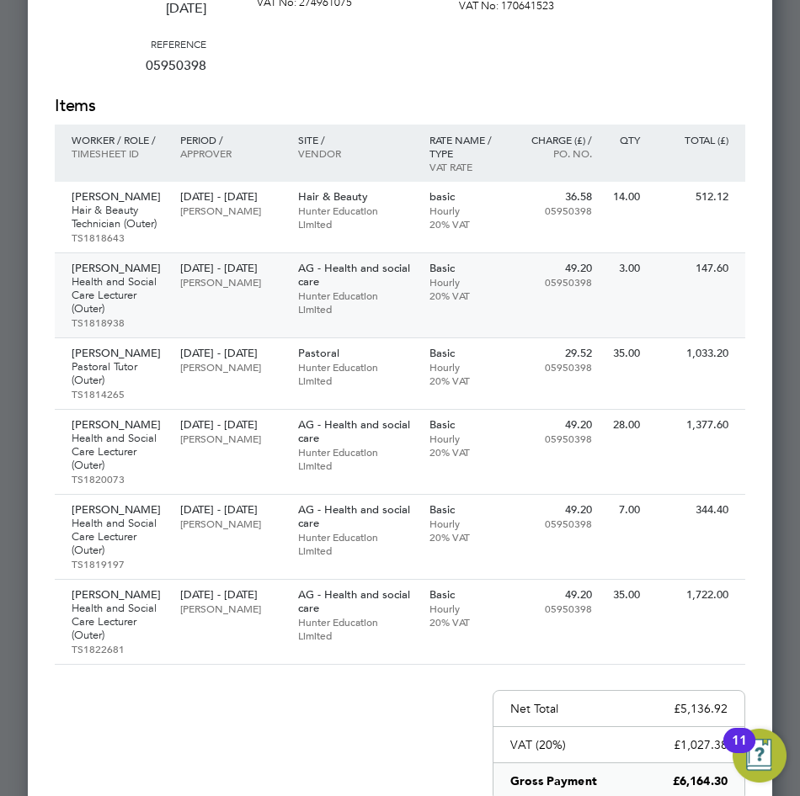
scroll to position [8634, 0]
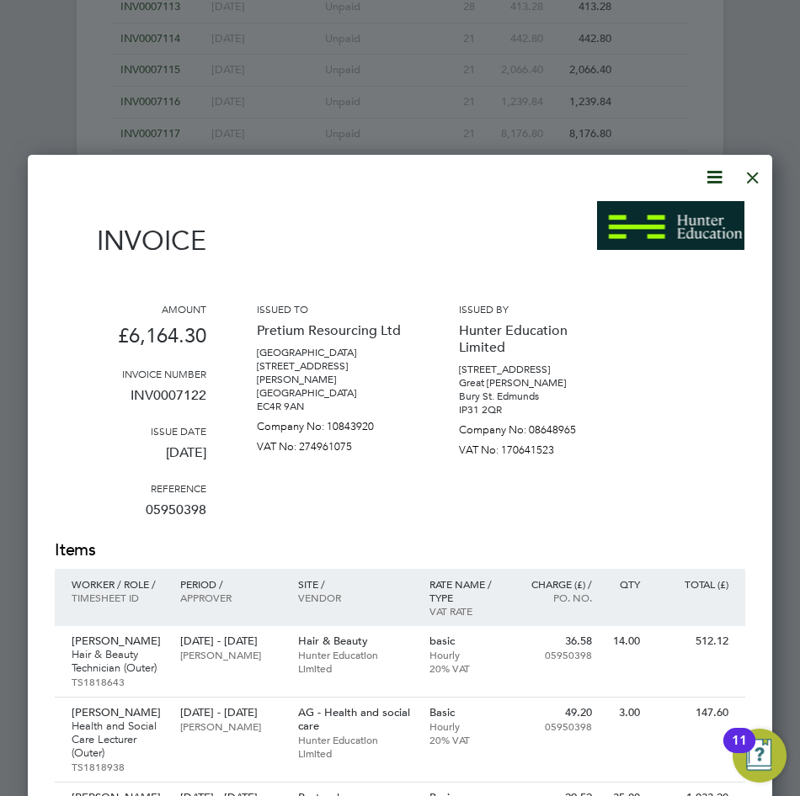
click at [749, 173] on div at bounding box center [752, 173] width 30 height 30
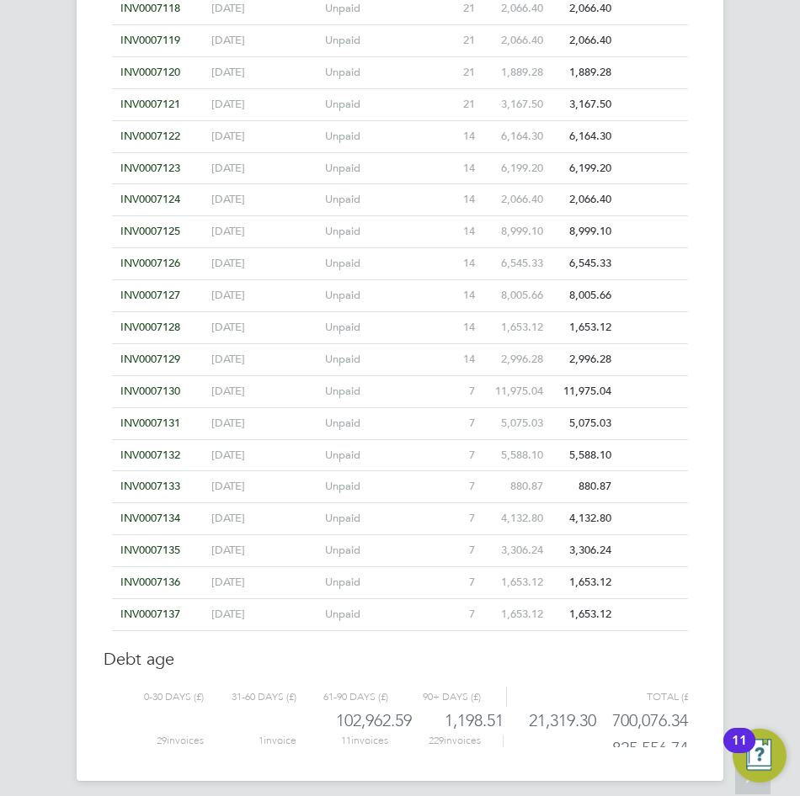
scroll to position [8381, 0]
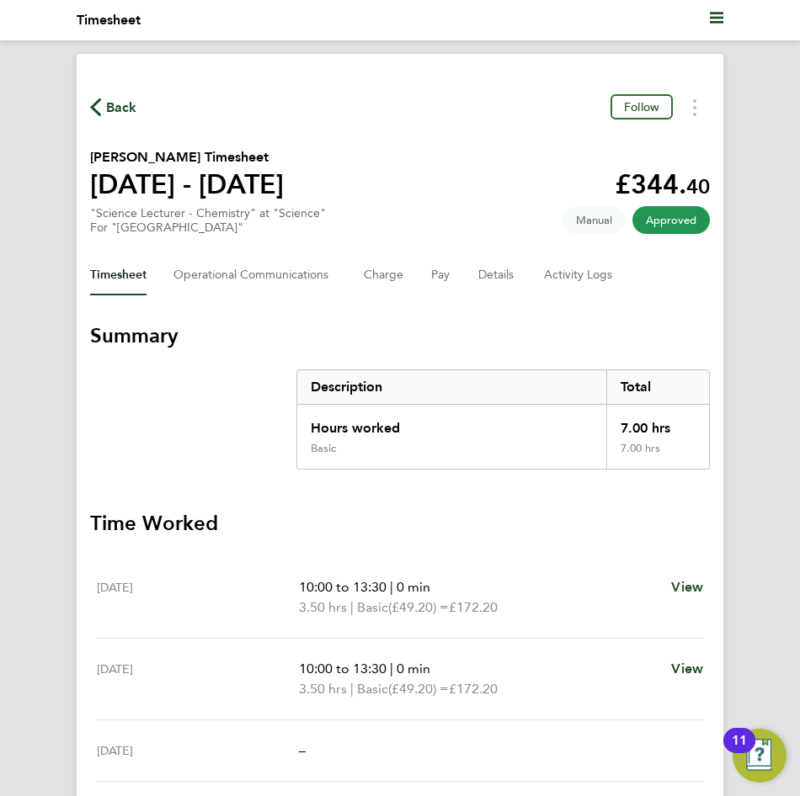
click at [100, 106] on icon "button" at bounding box center [95, 107] width 11 height 18
